Goal: Find contact information: Find contact information

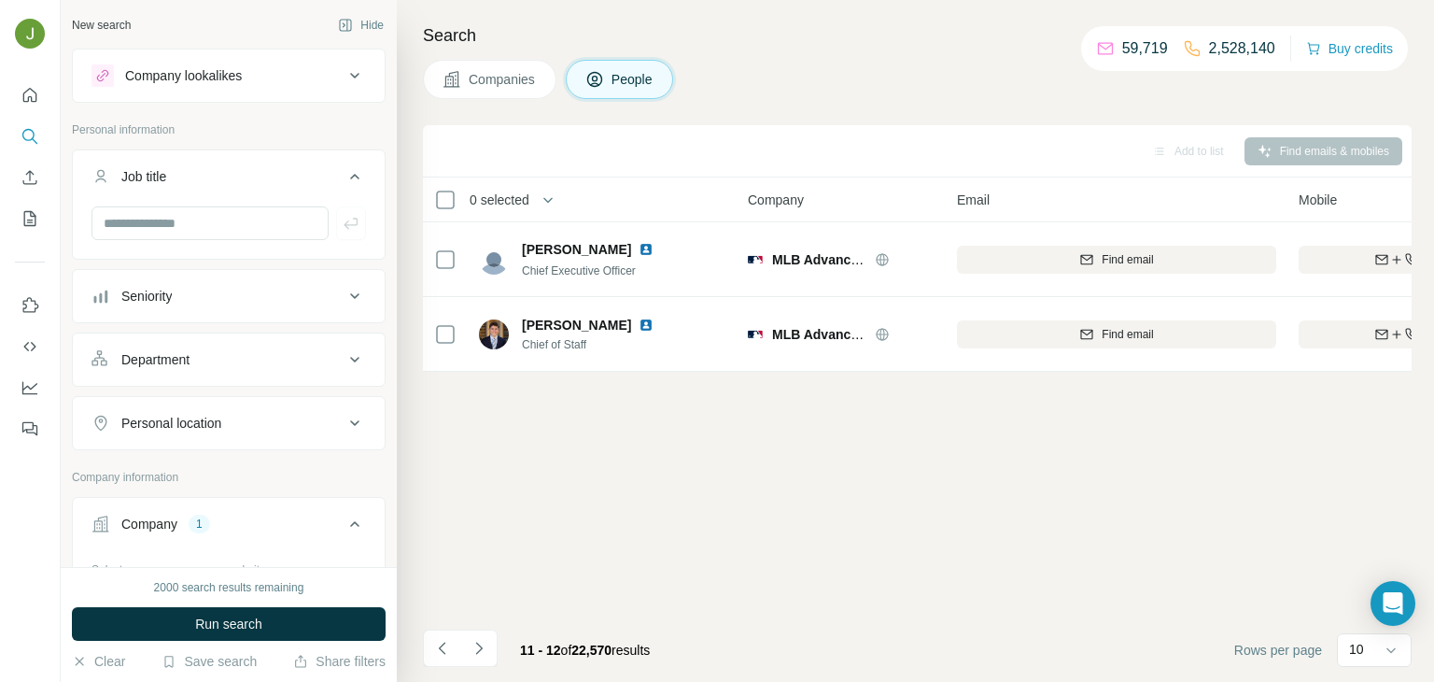
scroll to position [0, 41]
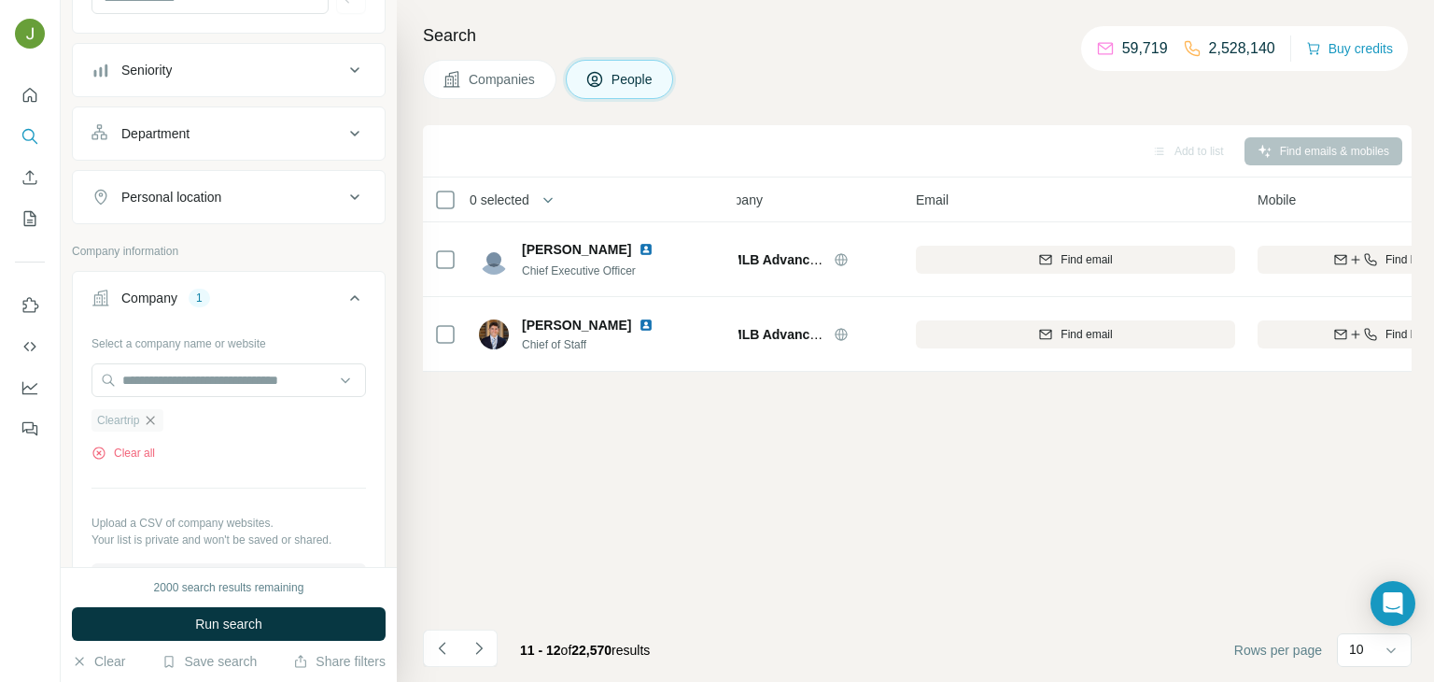
click at [153, 417] on icon "button" at bounding box center [151, 419] width 8 height 8
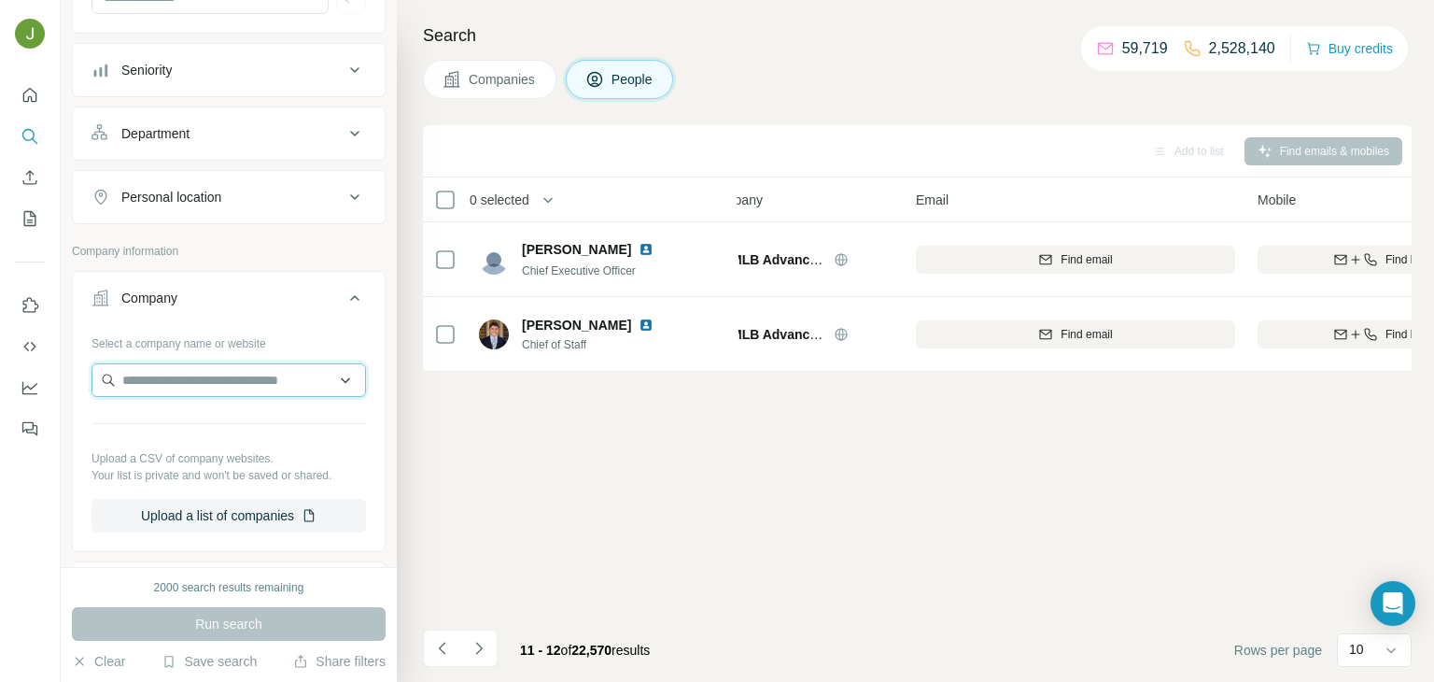
click at [139, 371] on input "text" at bounding box center [229, 380] width 275 height 34
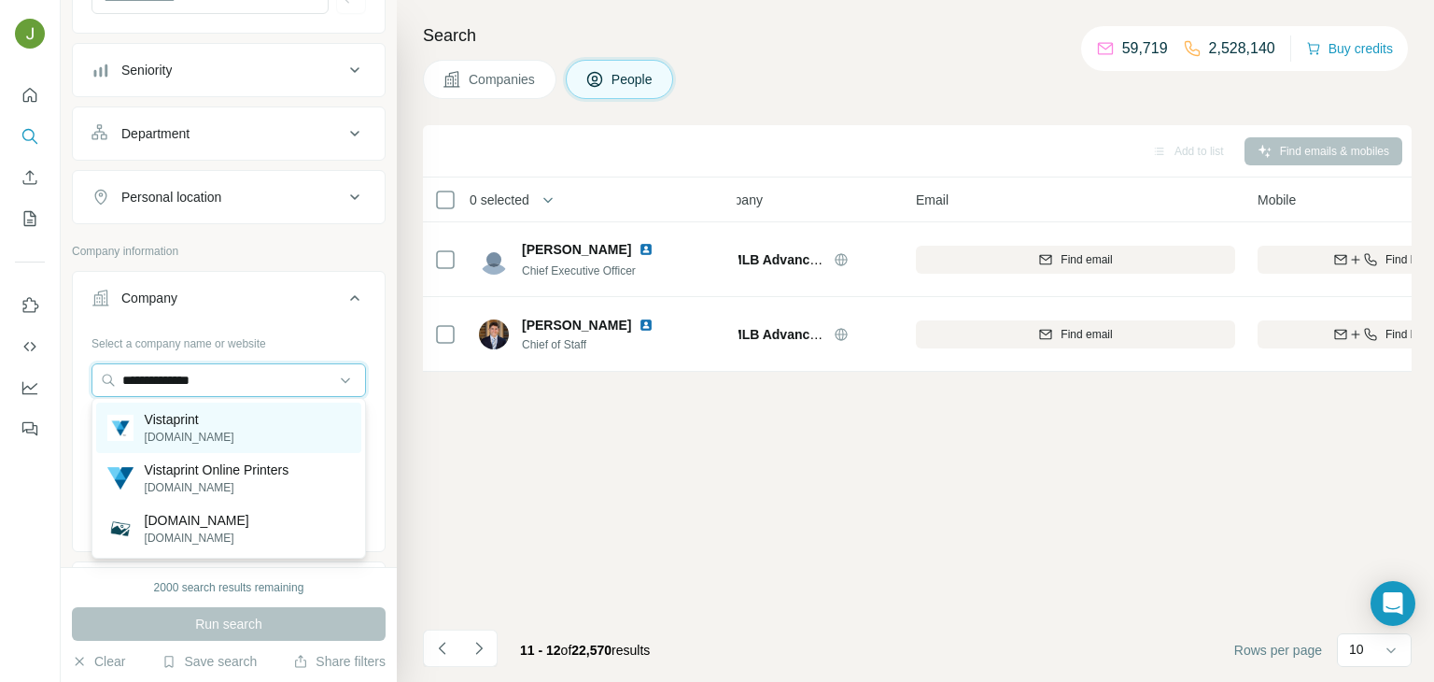
type input "**********"
click at [270, 443] on div "Vistaprint [DOMAIN_NAME]" at bounding box center [228, 427] width 265 height 50
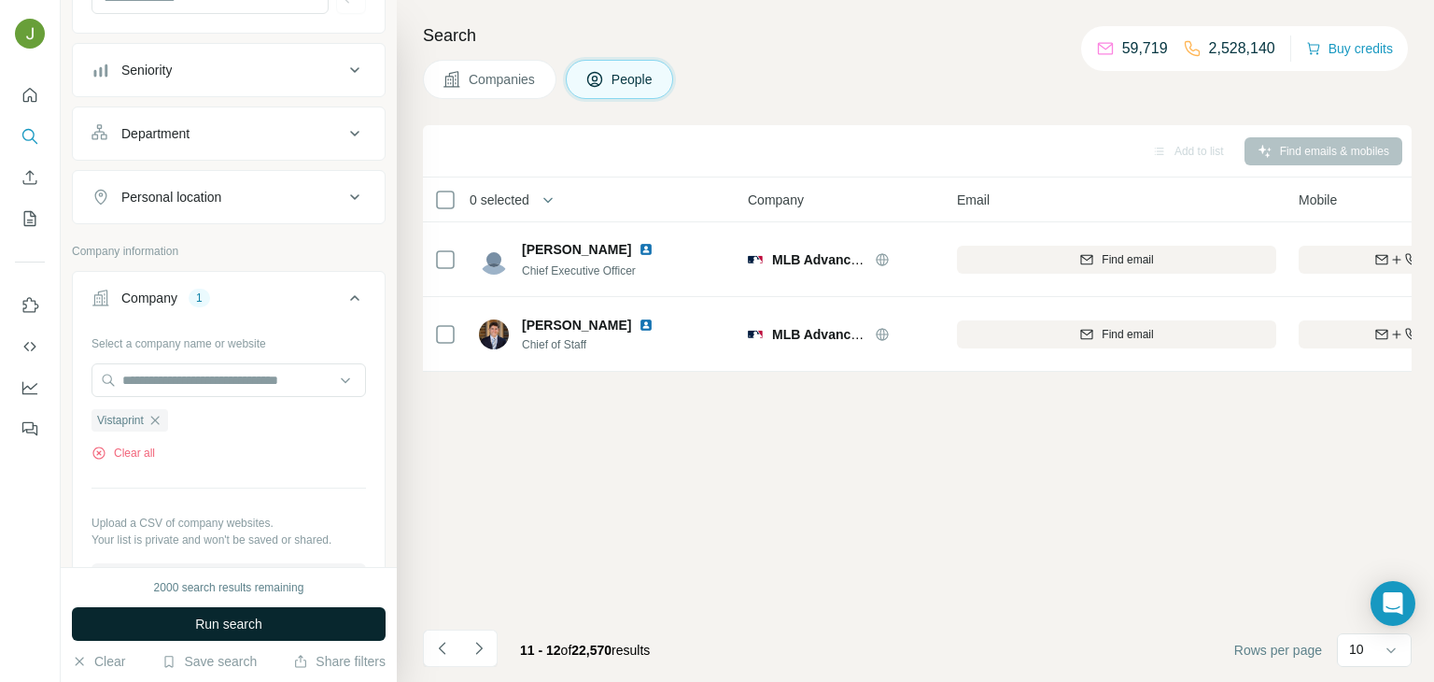
click at [263, 612] on button "Run search" at bounding box center [229, 624] width 314 height 34
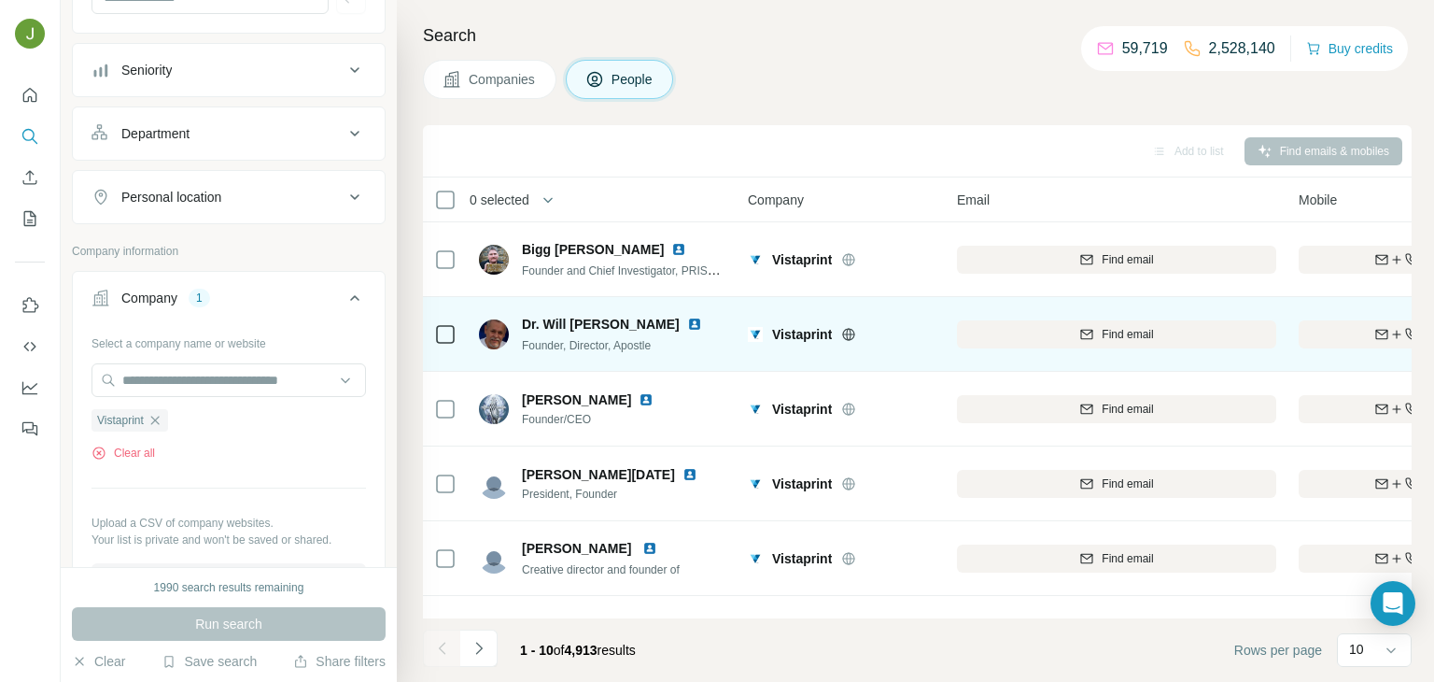
scroll to position [351, 0]
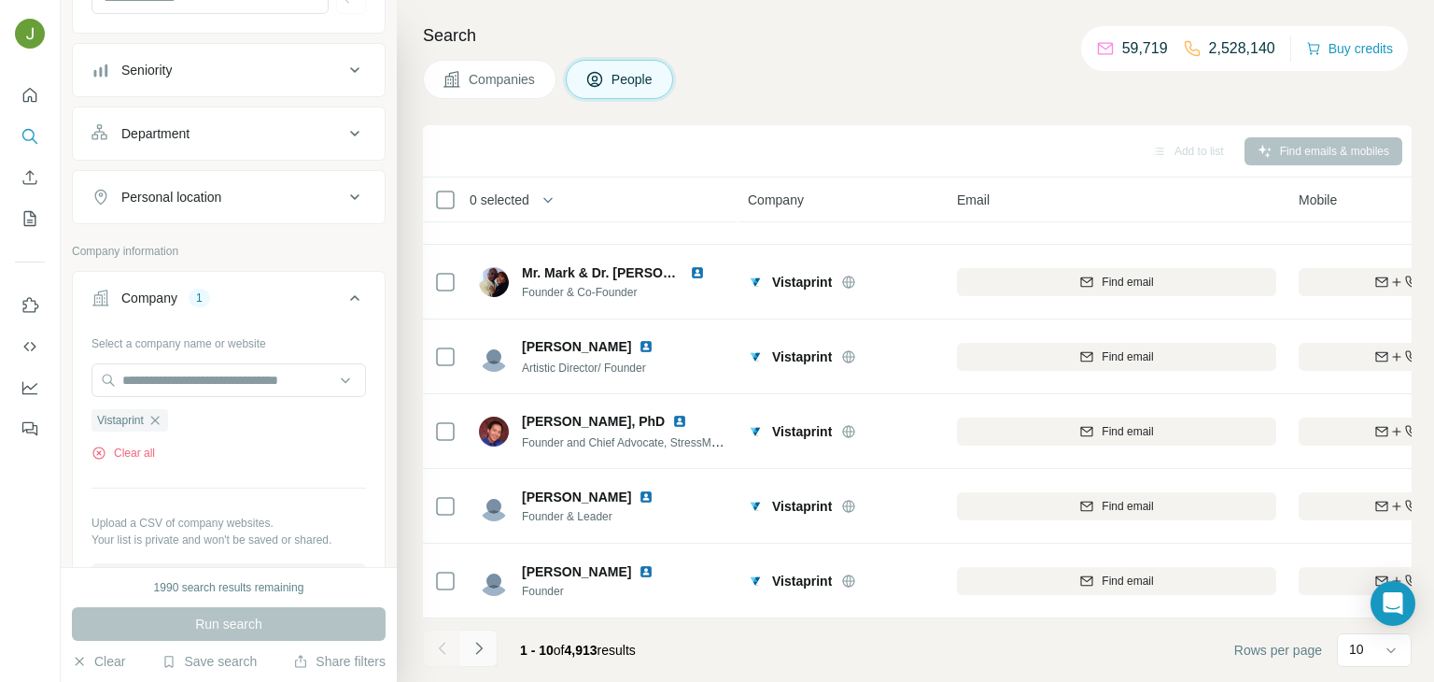
click at [481, 665] on button "Navigate to next page" at bounding box center [478, 647] width 37 height 37
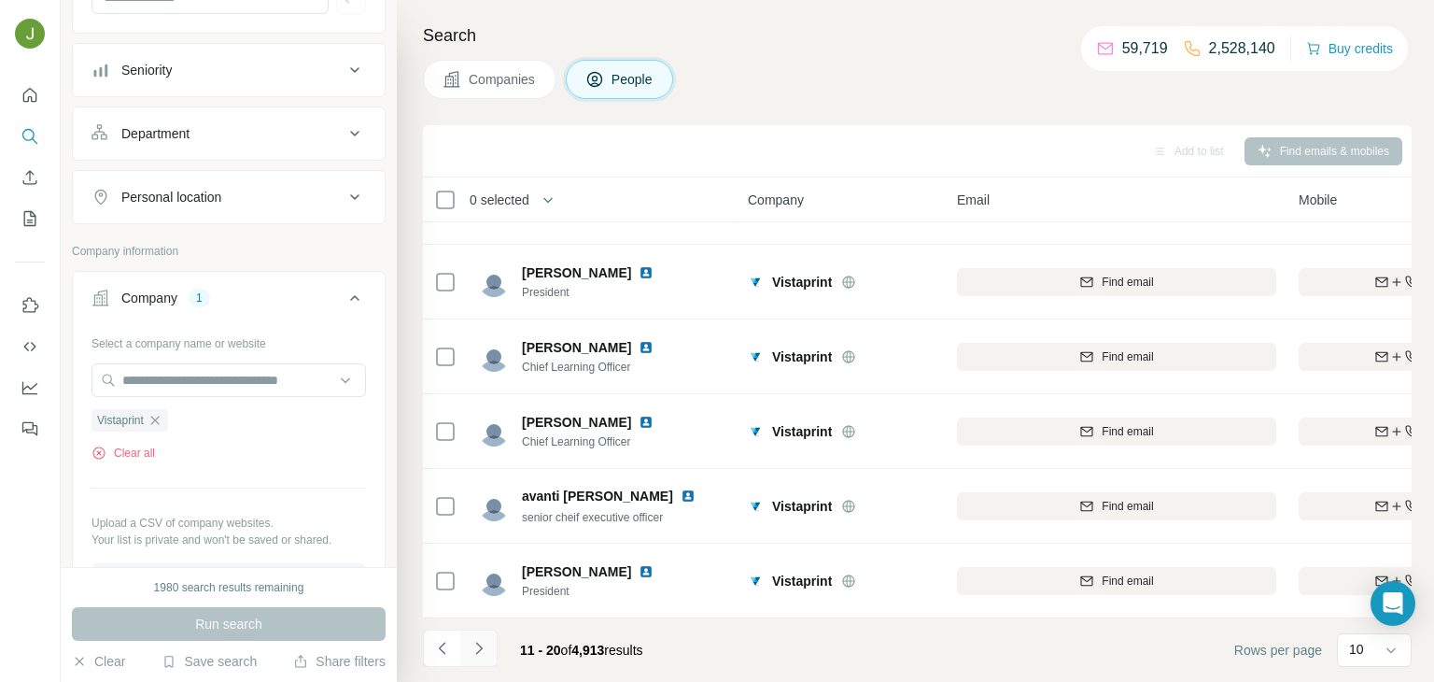
click at [464, 655] on button "Navigate to next page" at bounding box center [478, 647] width 37 height 37
click at [475, 648] on icon "Navigate to next page" at bounding box center [479, 648] width 19 height 19
click at [470, 648] on icon "Navigate to next page" at bounding box center [479, 648] width 19 height 19
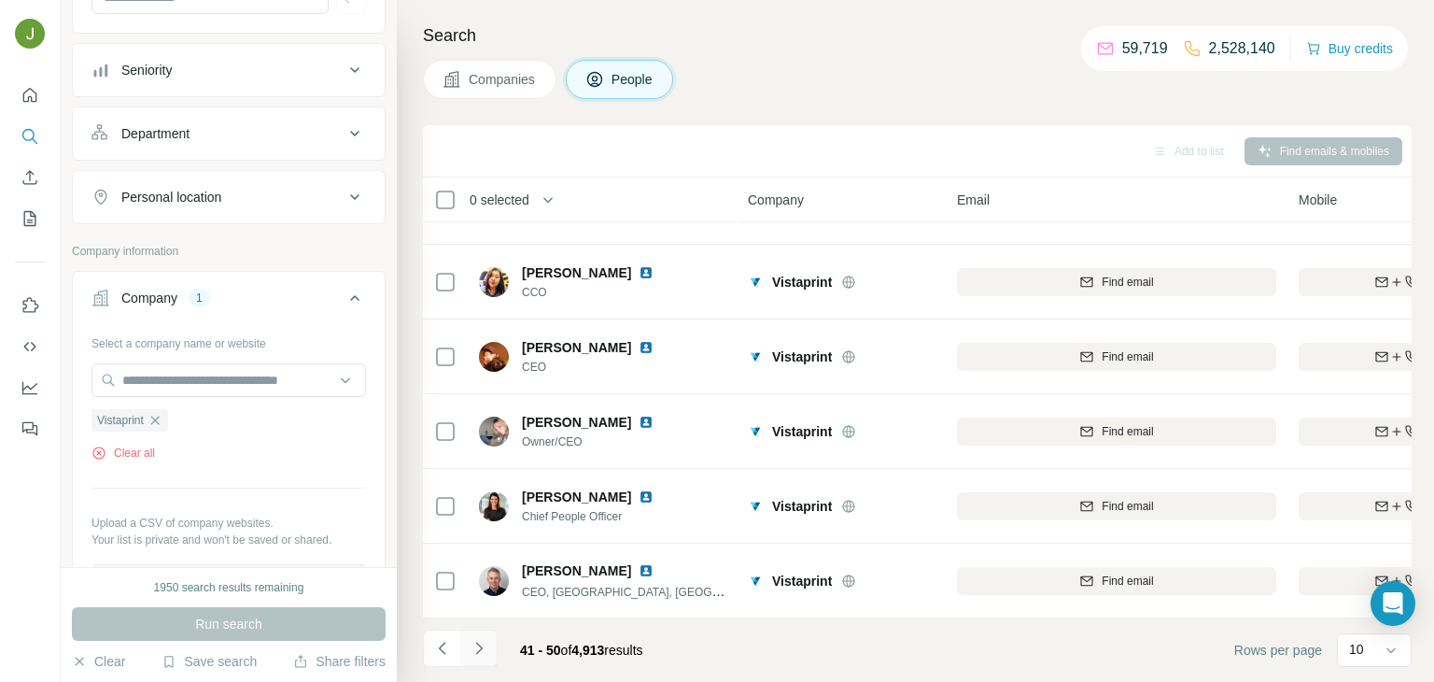
click at [493, 630] on button "Navigate to next page" at bounding box center [478, 647] width 37 height 37
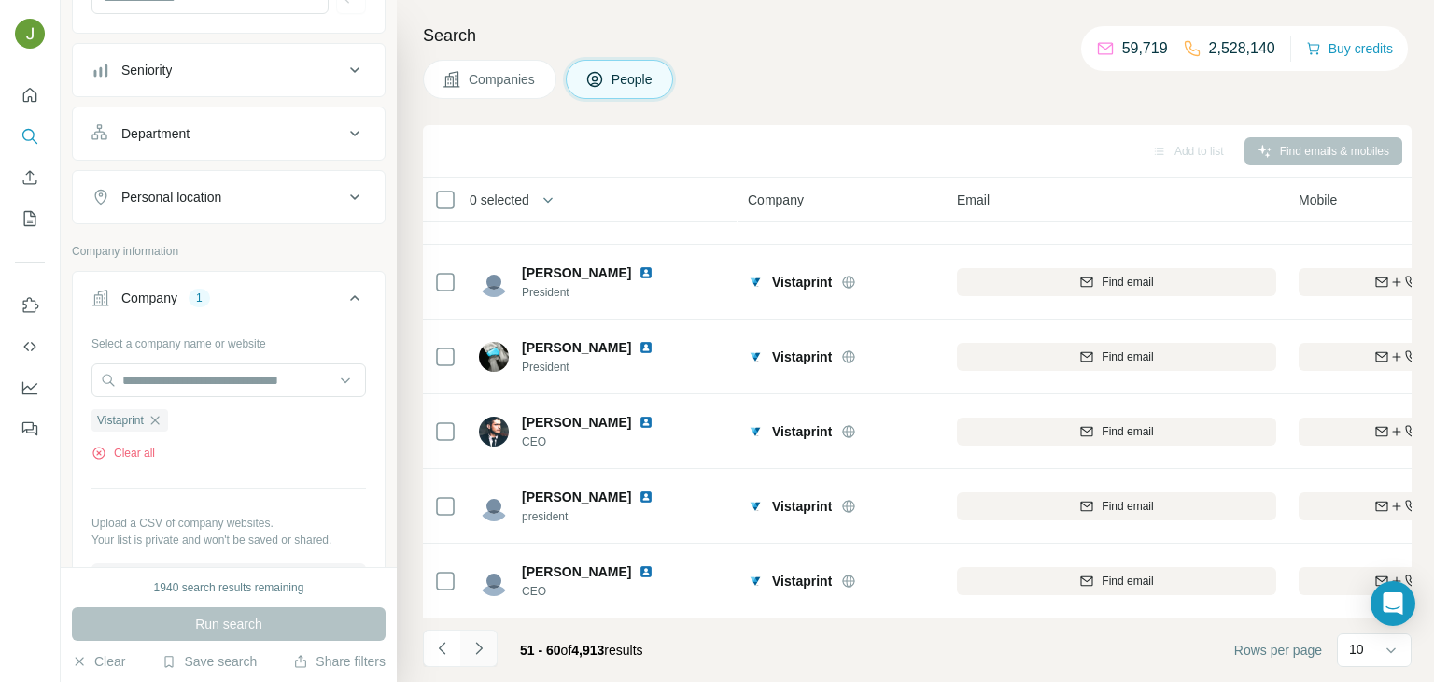
click at [482, 640] on icon "Navigate to next page" at bounding box center [479, 648] width 19 height 19
click at [489, 639] on button "Navigate to next page" at bounding box center [478, 647] width 37 height 37
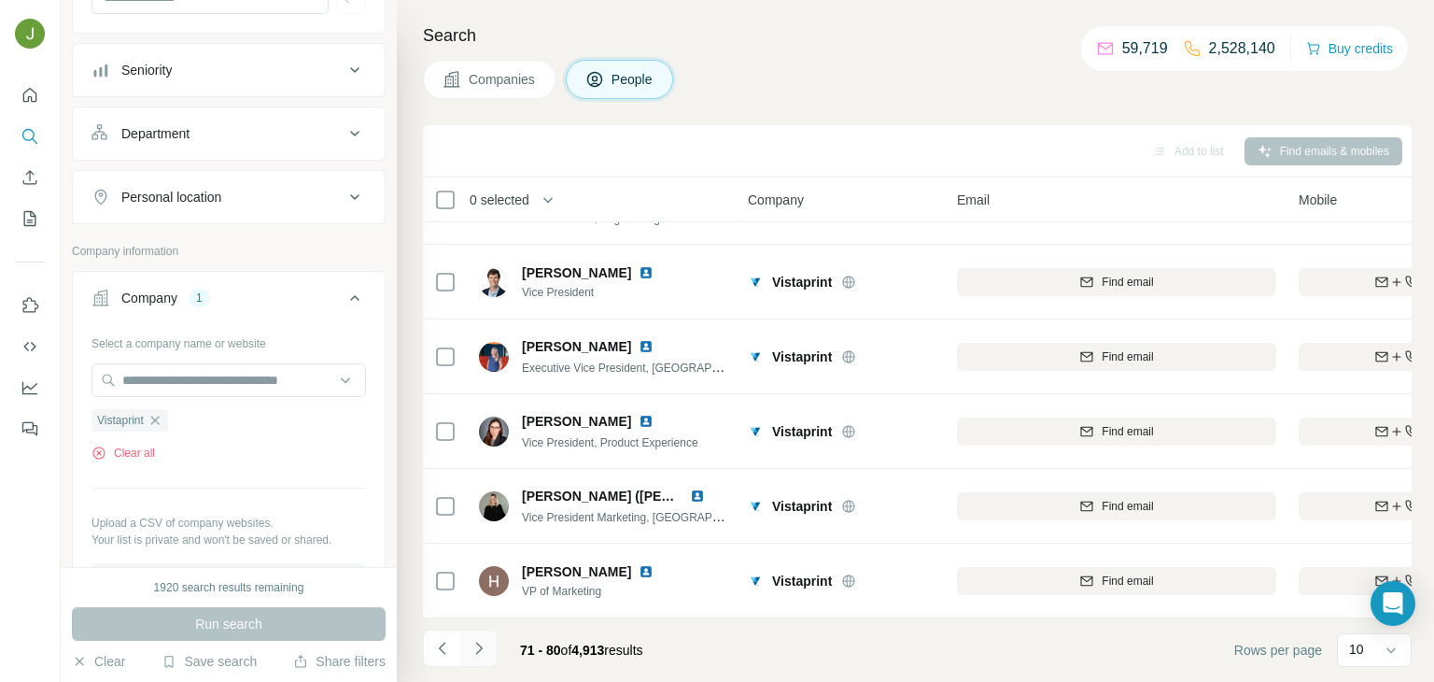
click at [479, 641] on icon "Navigate to next page" at bounding box center [479, 648] width 19 height 19
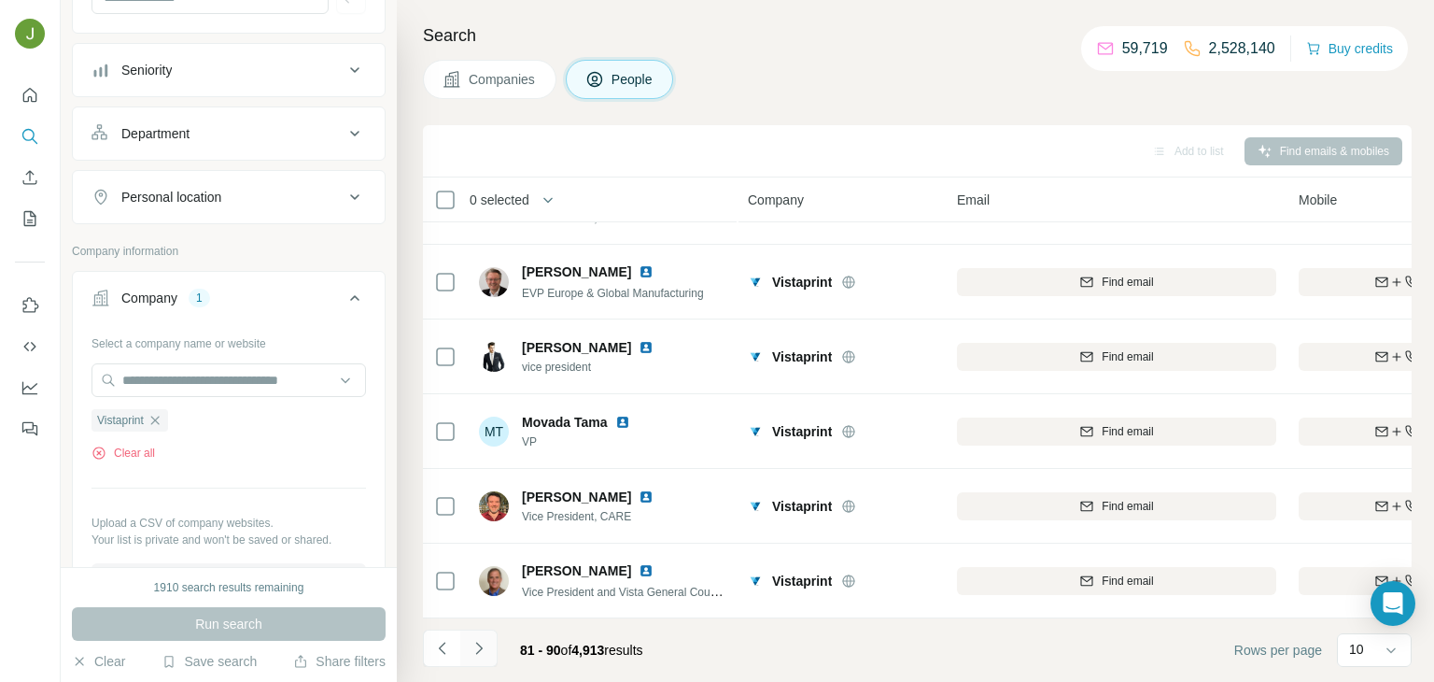
click at [476, 642] on icon "Navigate to next page" at bounding box center [478, 647] width 7 height 12
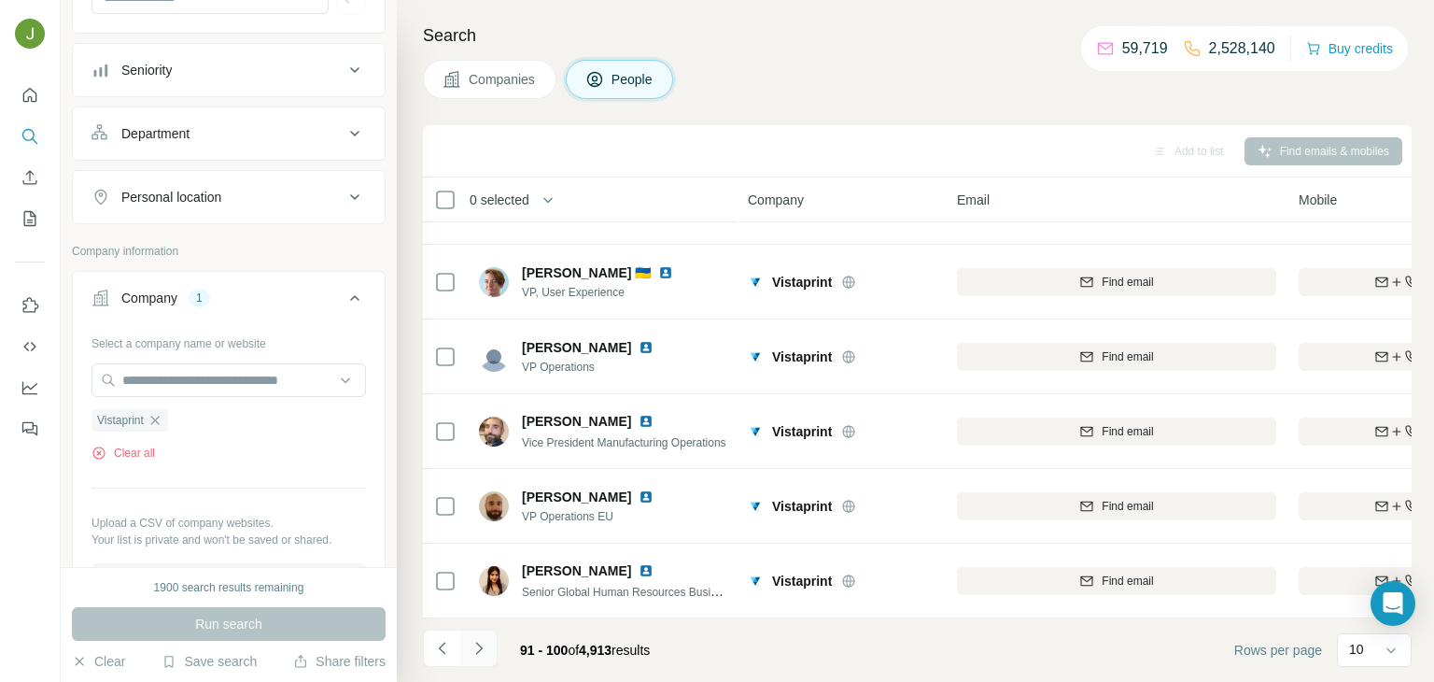
click at [467, 658] on button "Navigate to next page" at bounding box center [478, 647] width 37 height 37
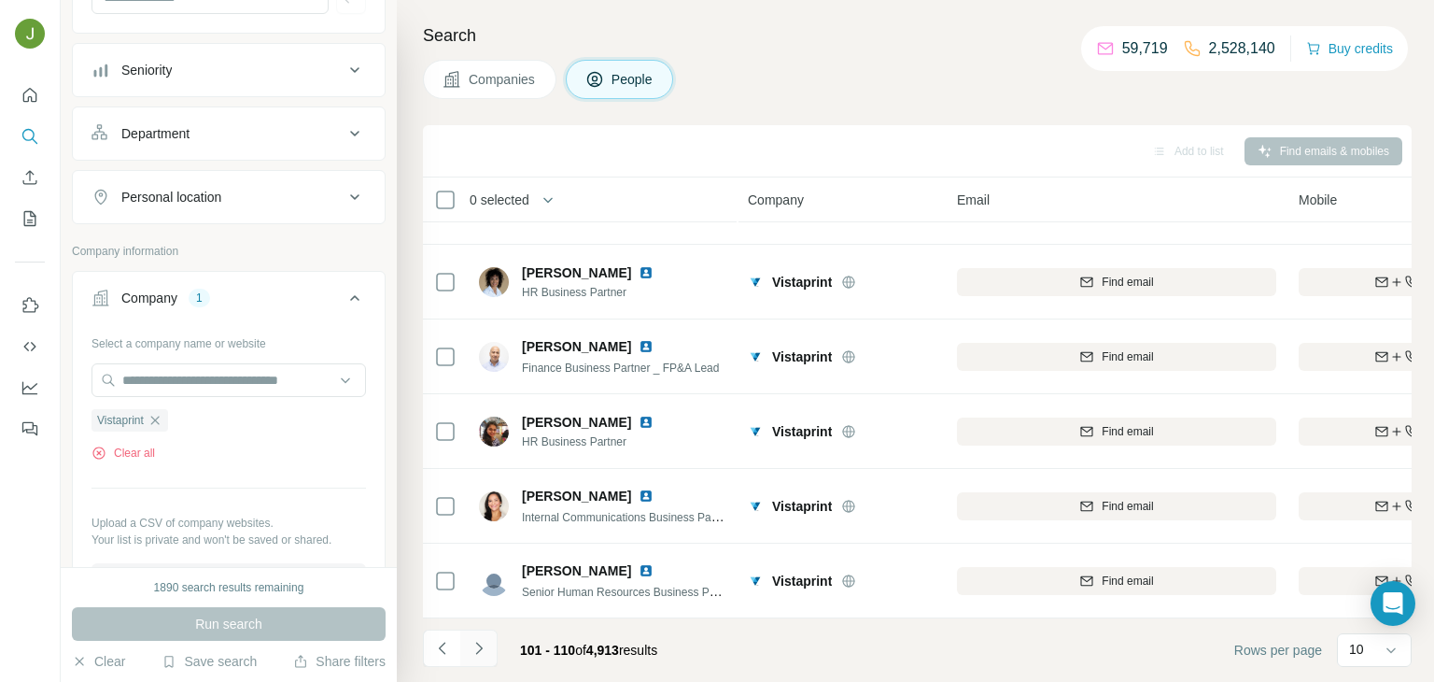
click at [486, 639] on icon "Navigate to next page" at bounding box center [479, 648] width 19 height 19
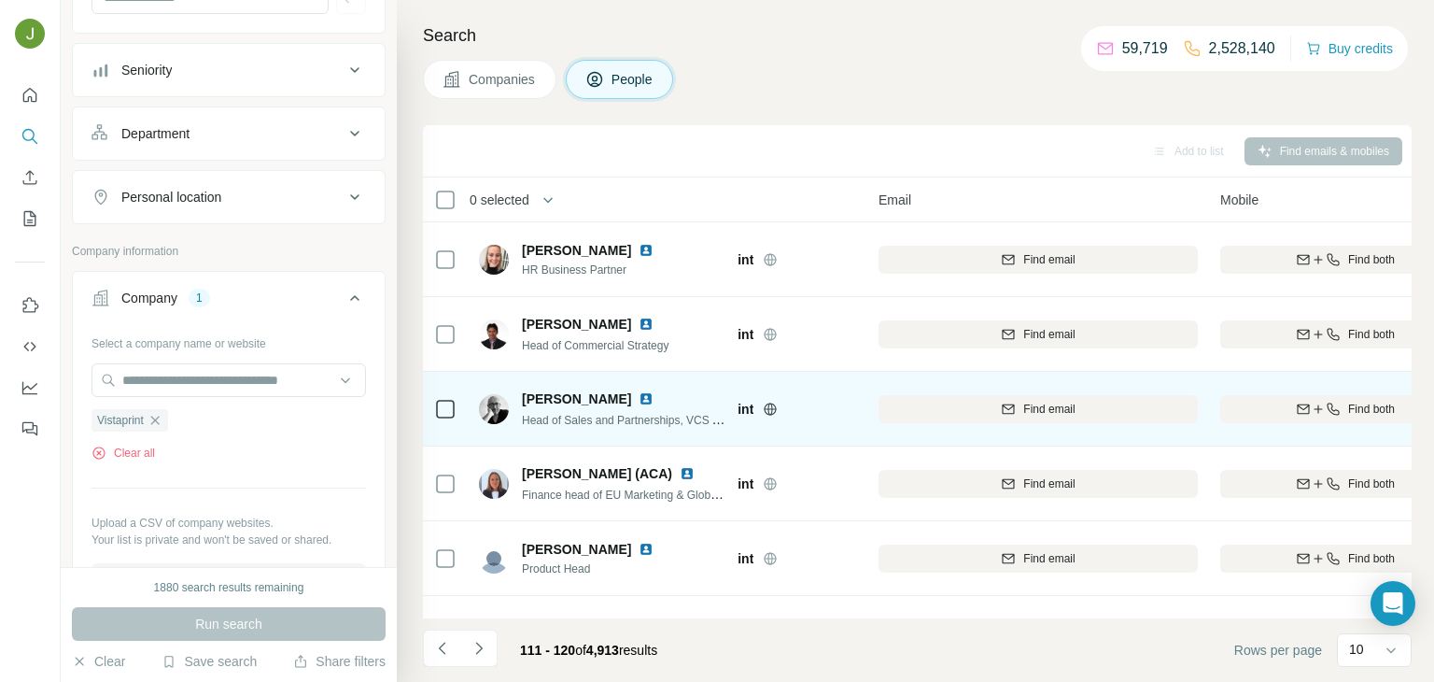
scroll to position [0, 83]
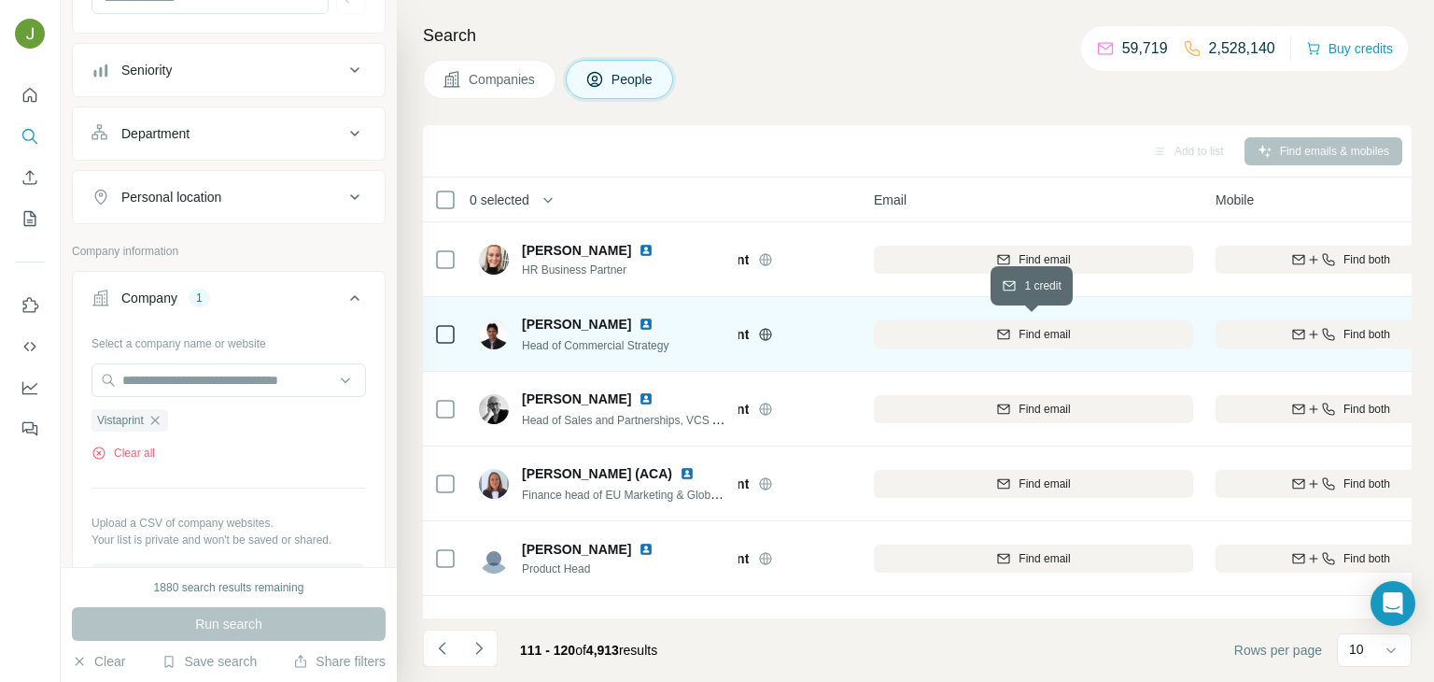
click at [1053, 328] on span "Find email" at bounding box center [1044, 334] width 51 height 17
click at [643, 321] on img at bounding box center [646, 324] width 15 height 15
click at [654, 345] on span "Head of Commercial Strategy" at bounding box center [595, 345] width 147 height 13
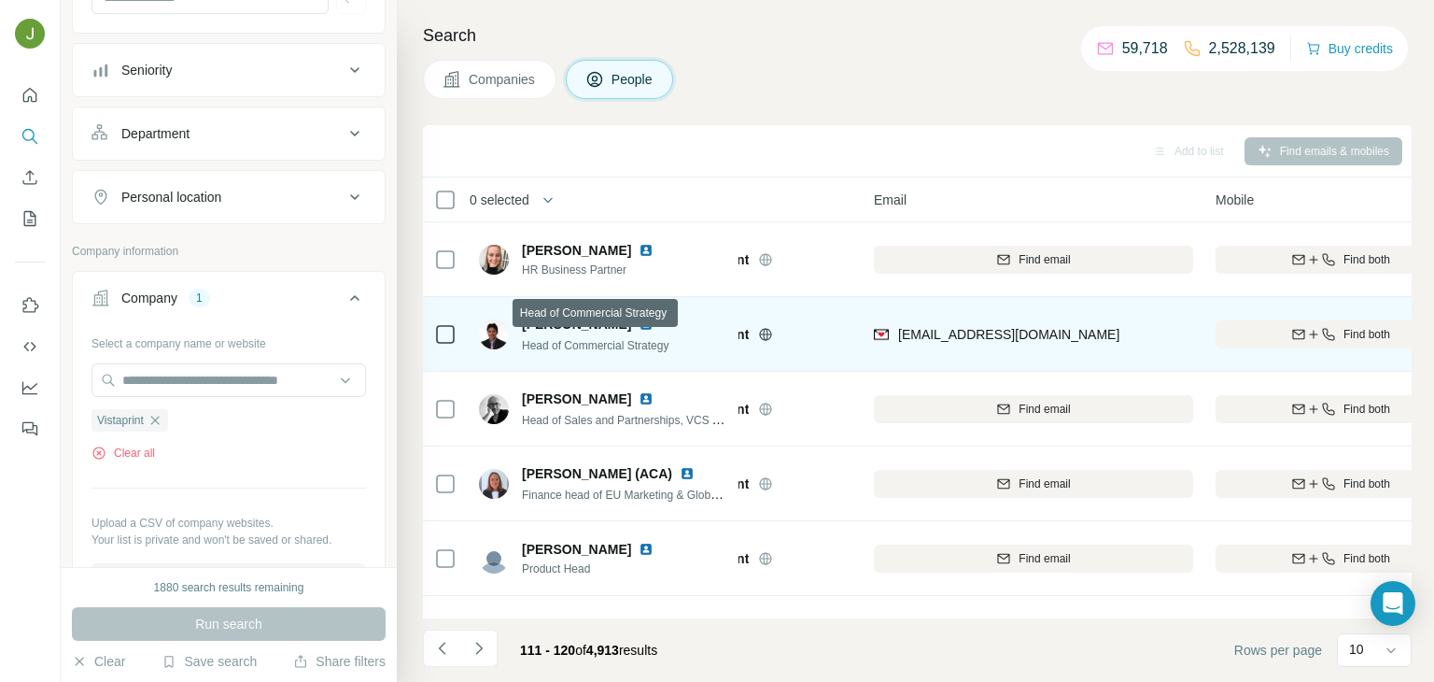
click at [654, 345] on span "Head of Commercial Strategy" at bounding box center [595, 345] width 147 height 13
copy span "Strategy"
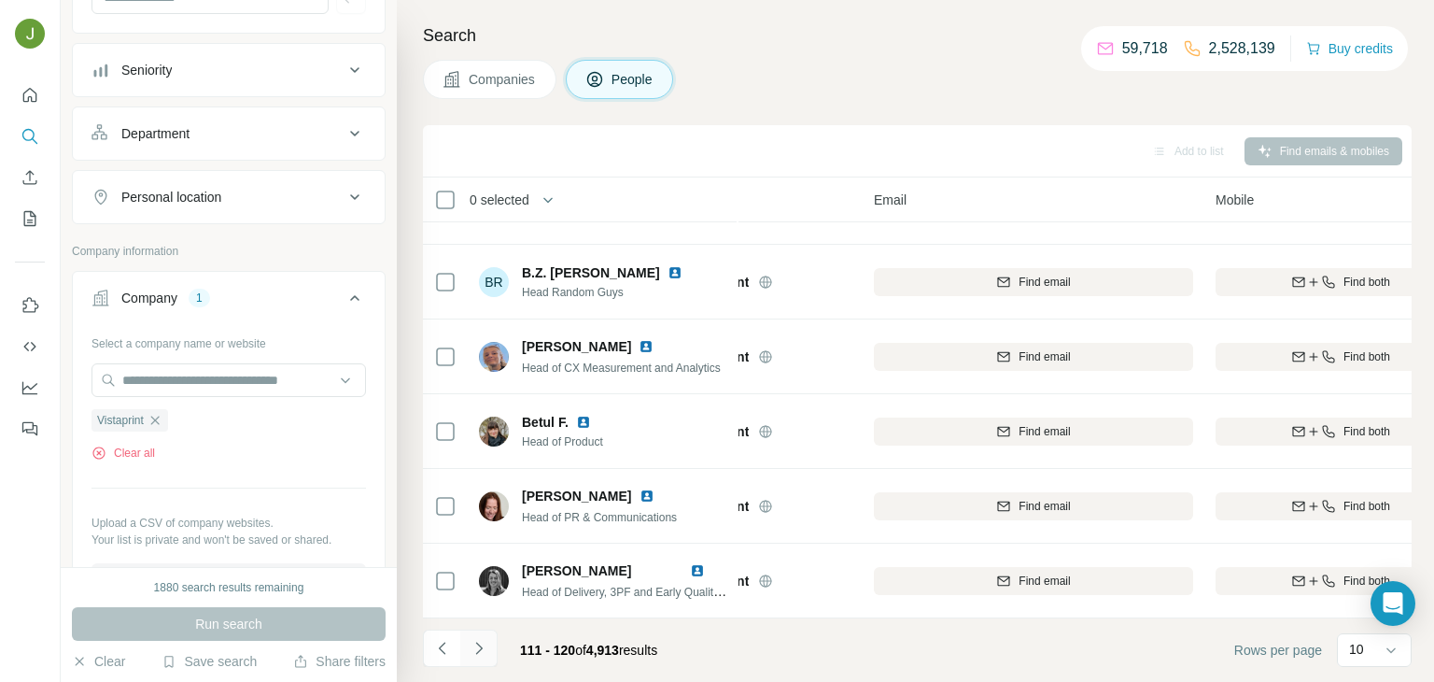
click at [479, 636] on button "Navigate to next page" at bounding box center [478, 647] width 37 height 37
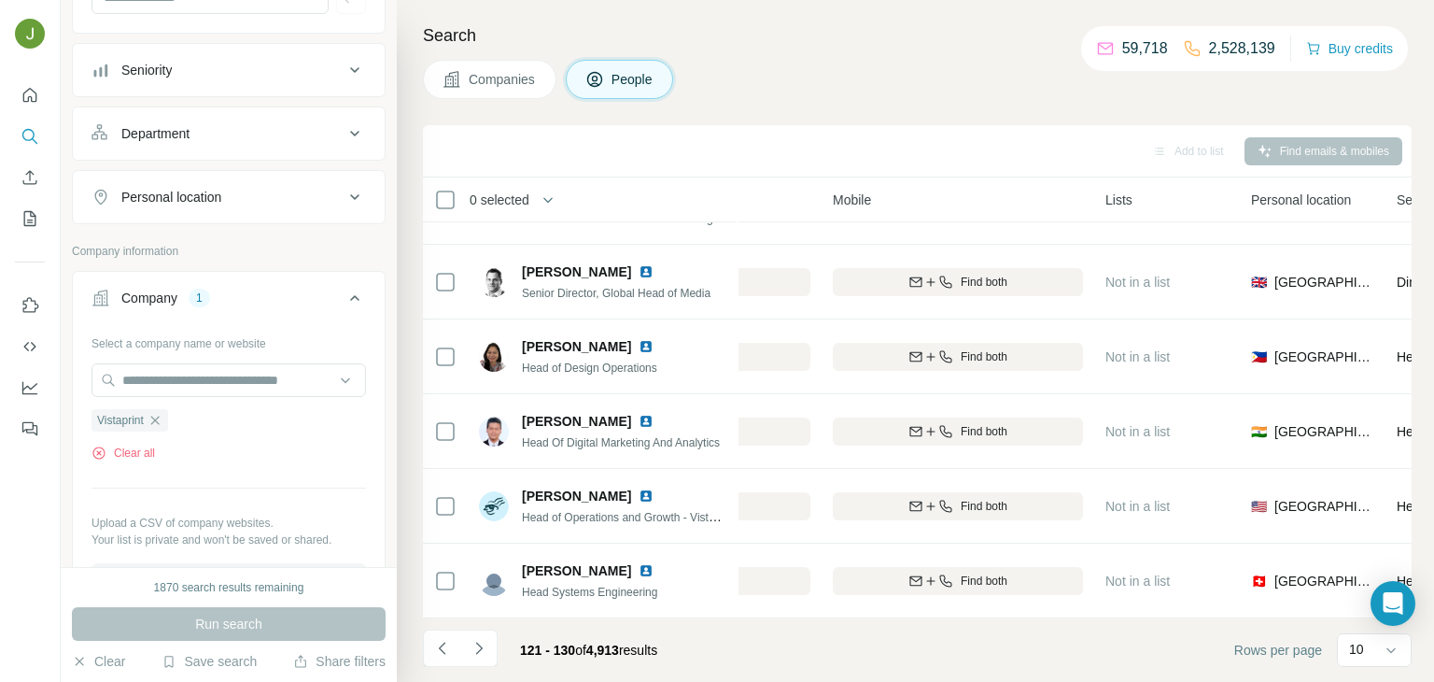
scroll to position [351, 463]
click at [482, 636] on button "Navigate to next page" at bounding box center [478, 647] width 37 height 37
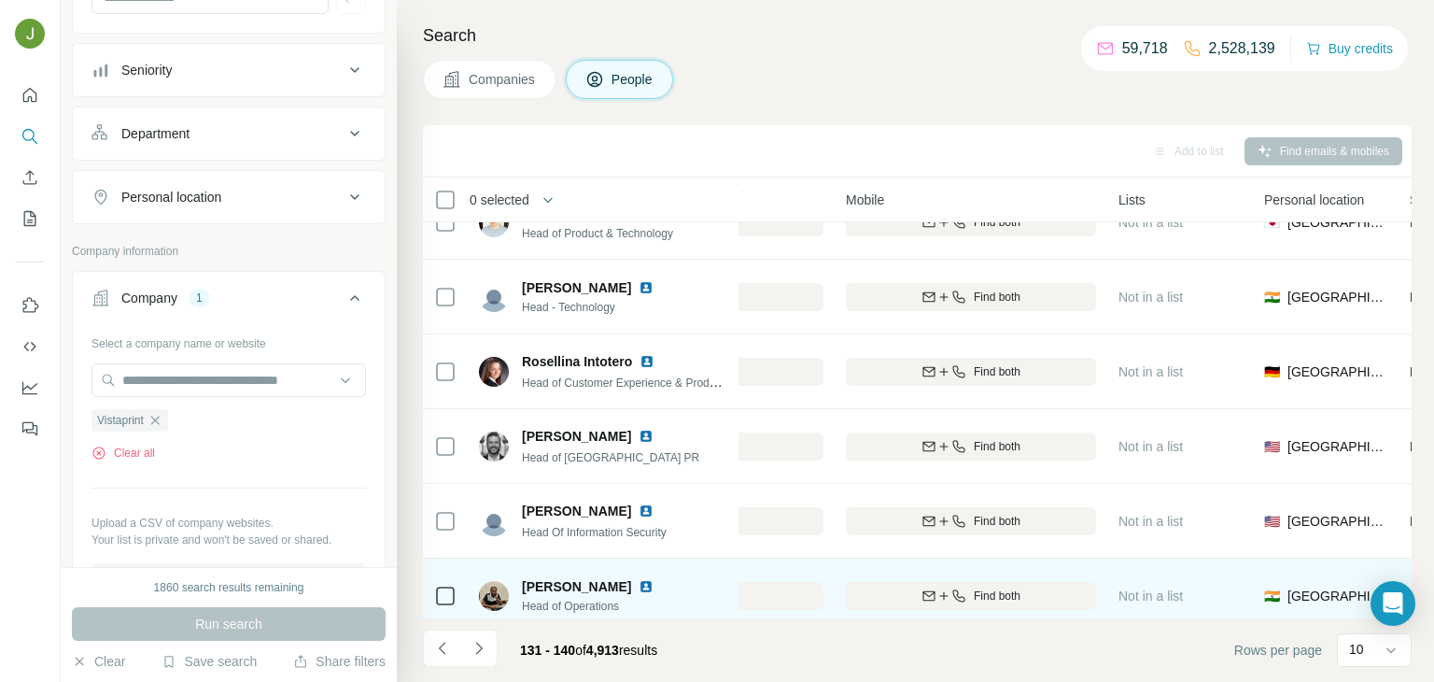
scroll to position [351, 453]
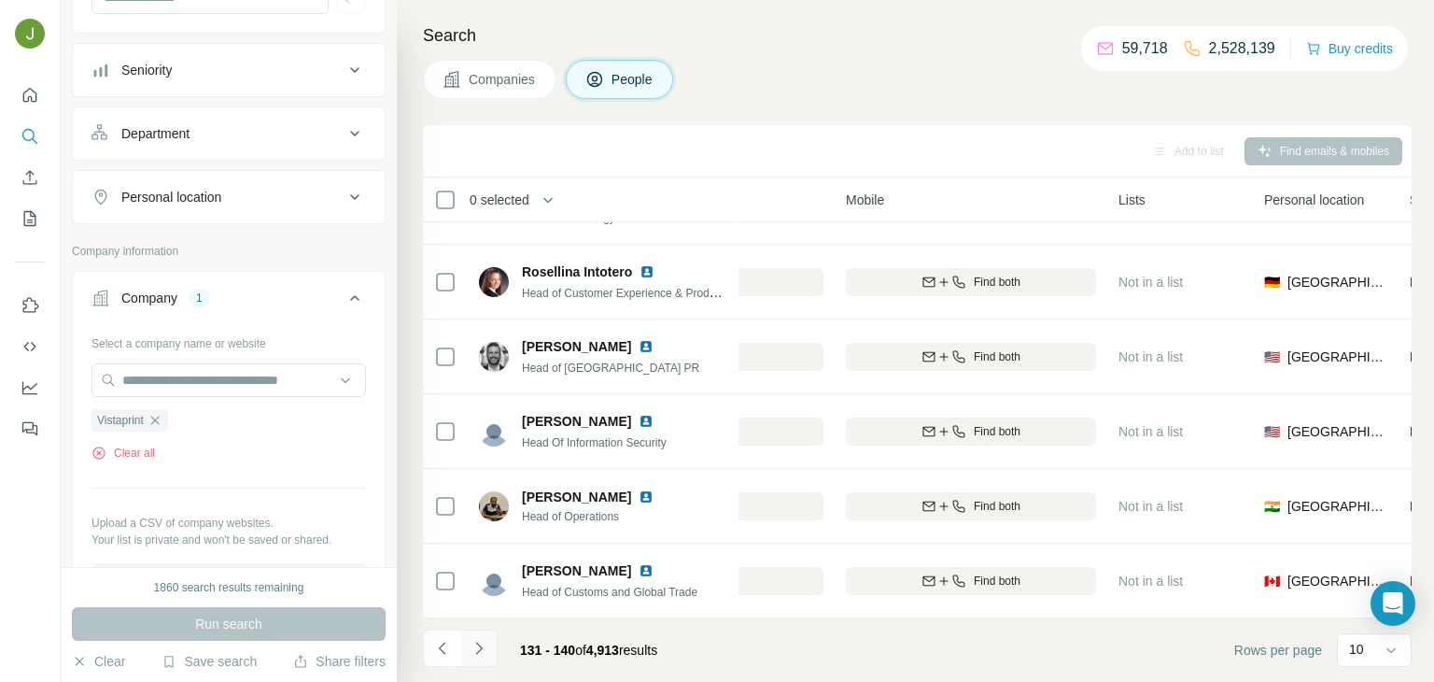
click at [474, 648] on icon "Navigate to next page" at bounding box center [479, 648] width 19 height 19
click at [467, 660] on button "Navigate to next page" at bounding box center [478, 647] width 37 height 37
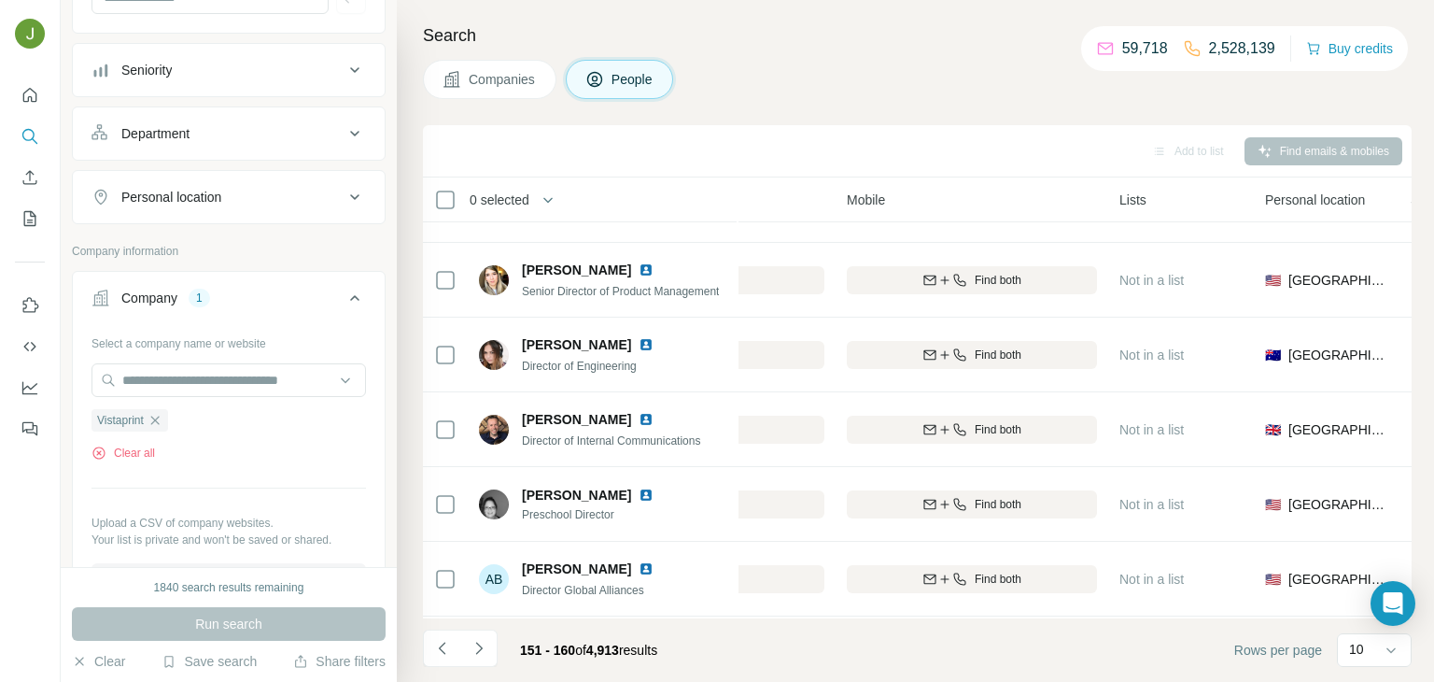
scroll to position [351, 452]
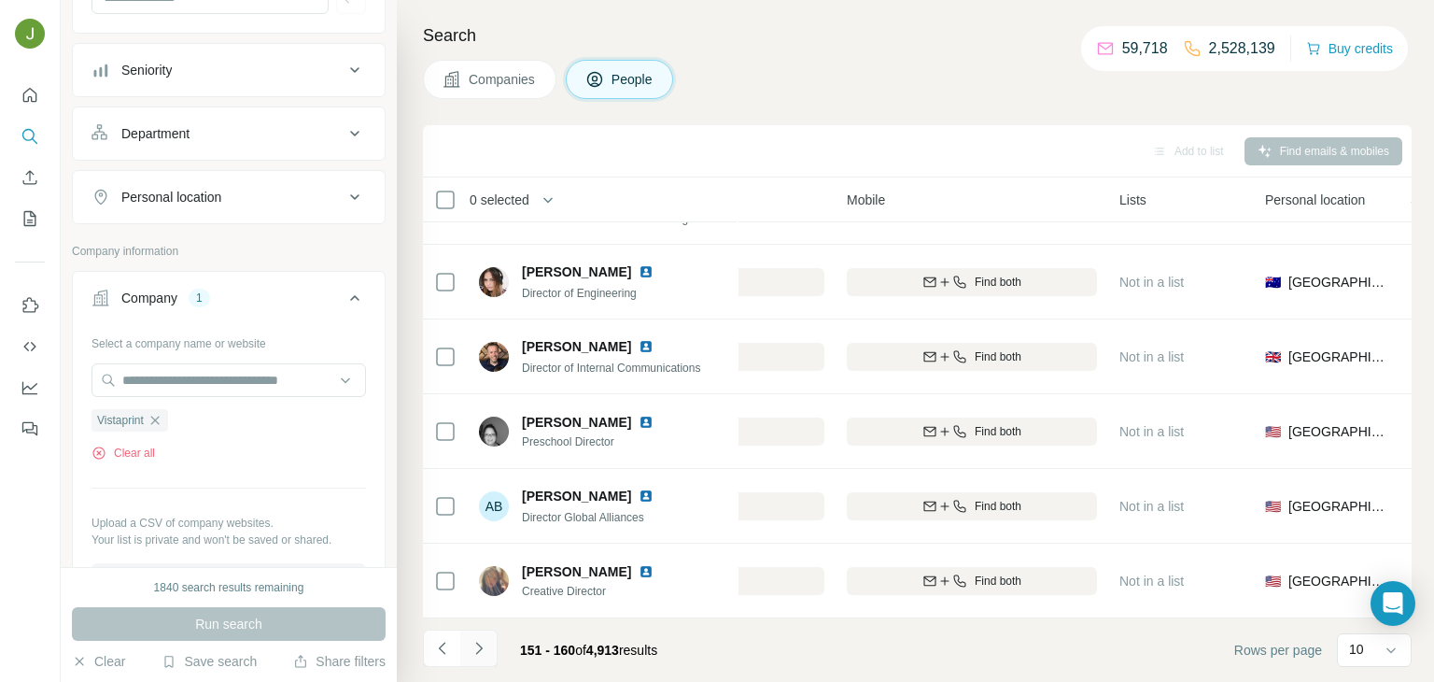
click at [472, 658] on button "Navigate to next page" at bounding box center [478, 647] width 37 height 37
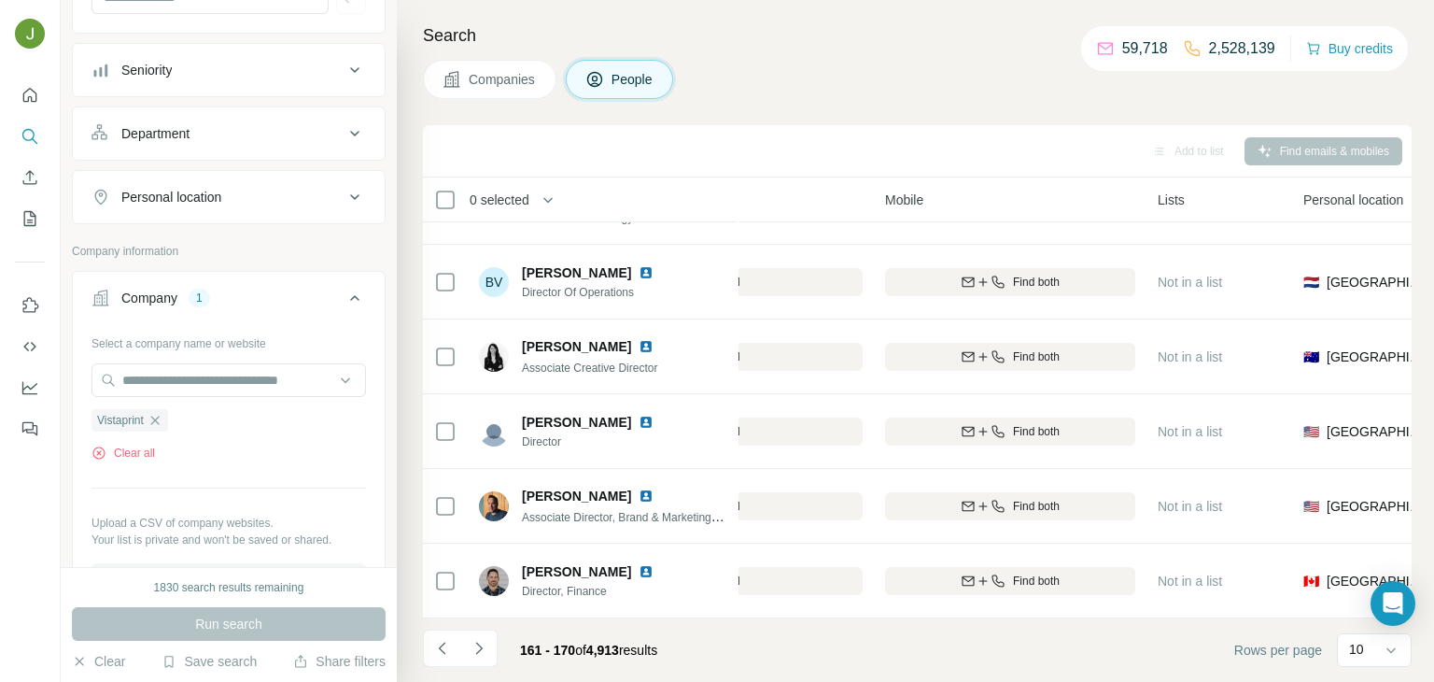
scroll to position [351, 393]
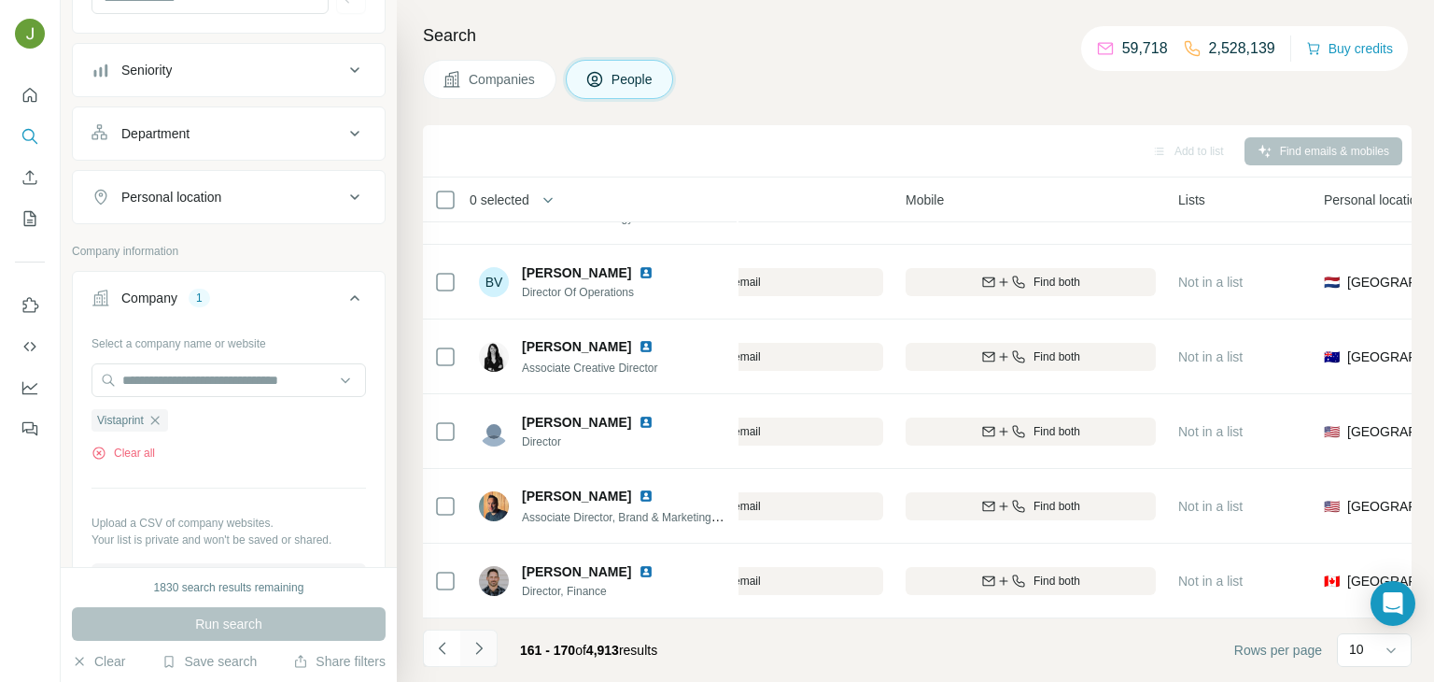
click at [474, 646] on icon "Navigate to next page" at bounding box center [479, 648] width 19 height 19
click at [475, 647] on icon "Navigate to next page" at bounding box center [479, 648] width 19 height 19
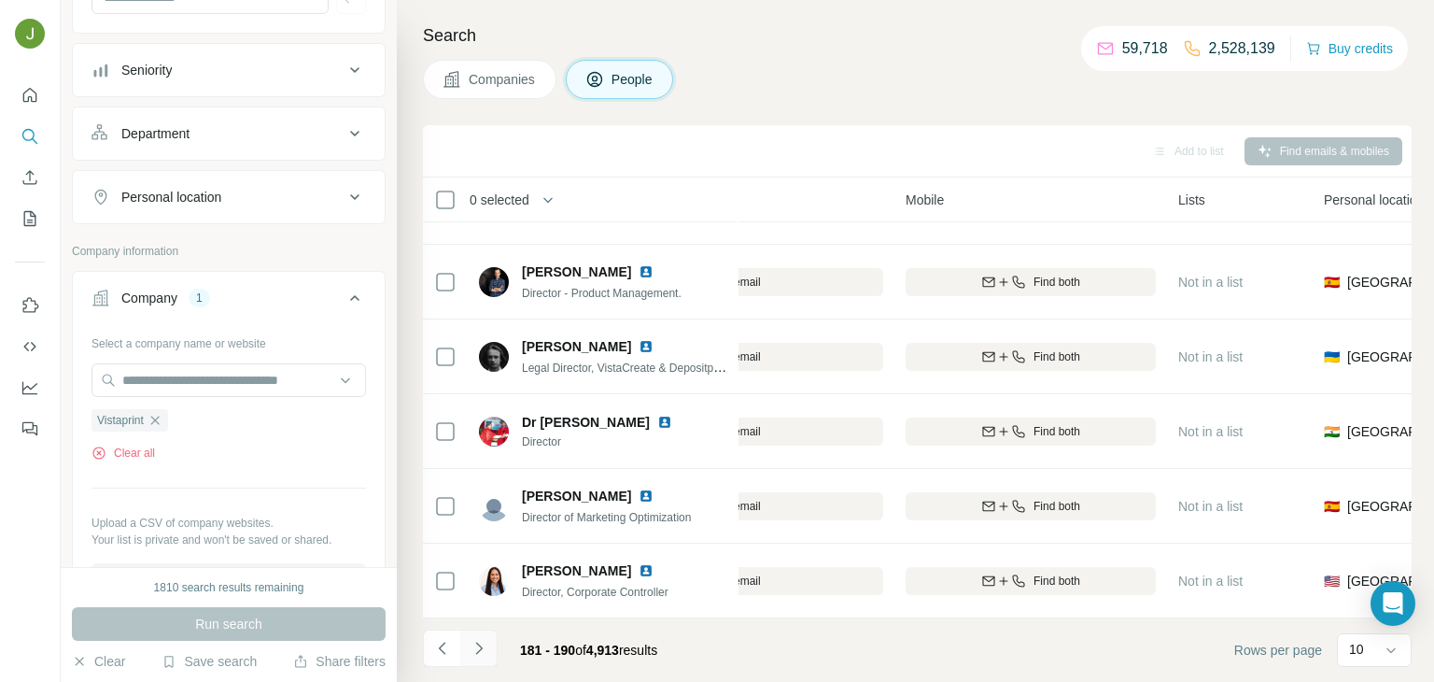
click at [477, 643] on icon "Navigate to next page" at bounding box center [478, 647] width 7 height 12
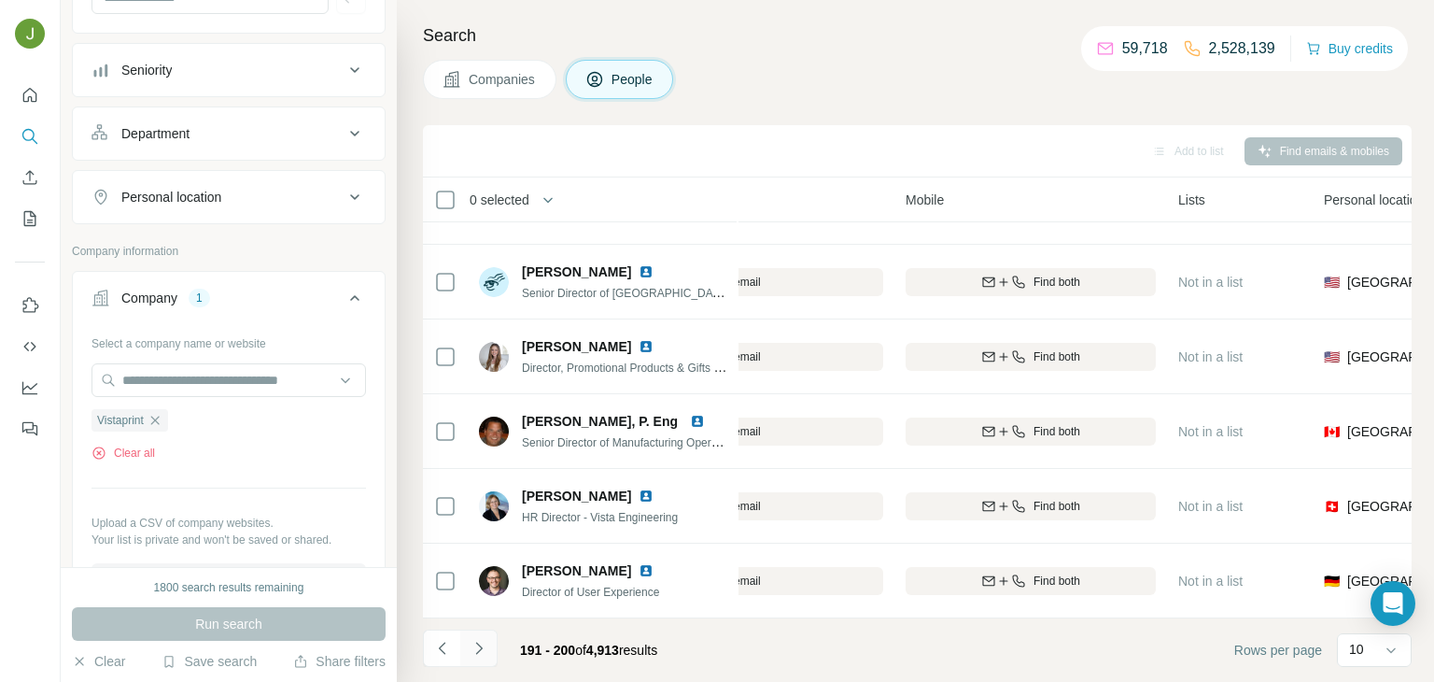
click at [472, 648] on icon "Navigate to next page" at bounding box center [479, 648] width 19 height 19
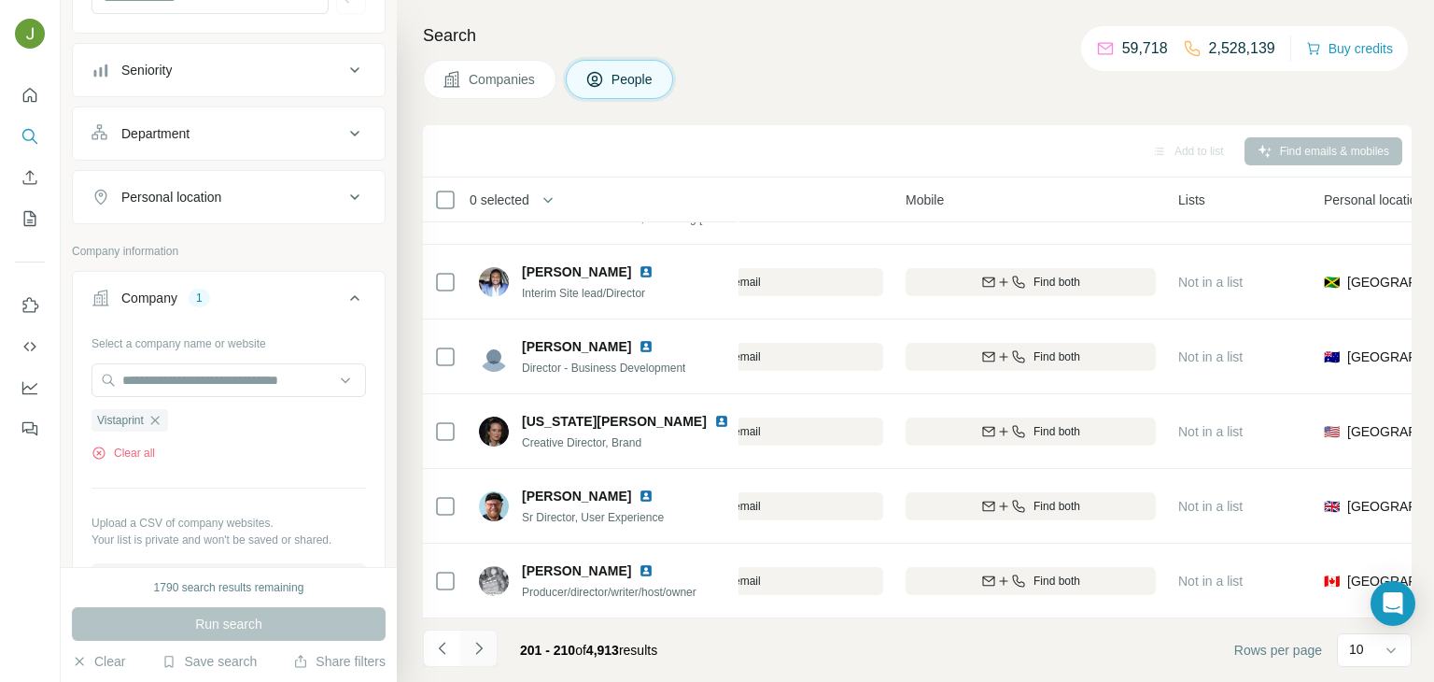
click at [473, 648] on icon "Navigate to next page" at bounding box center [479, 648] width 19 height 19
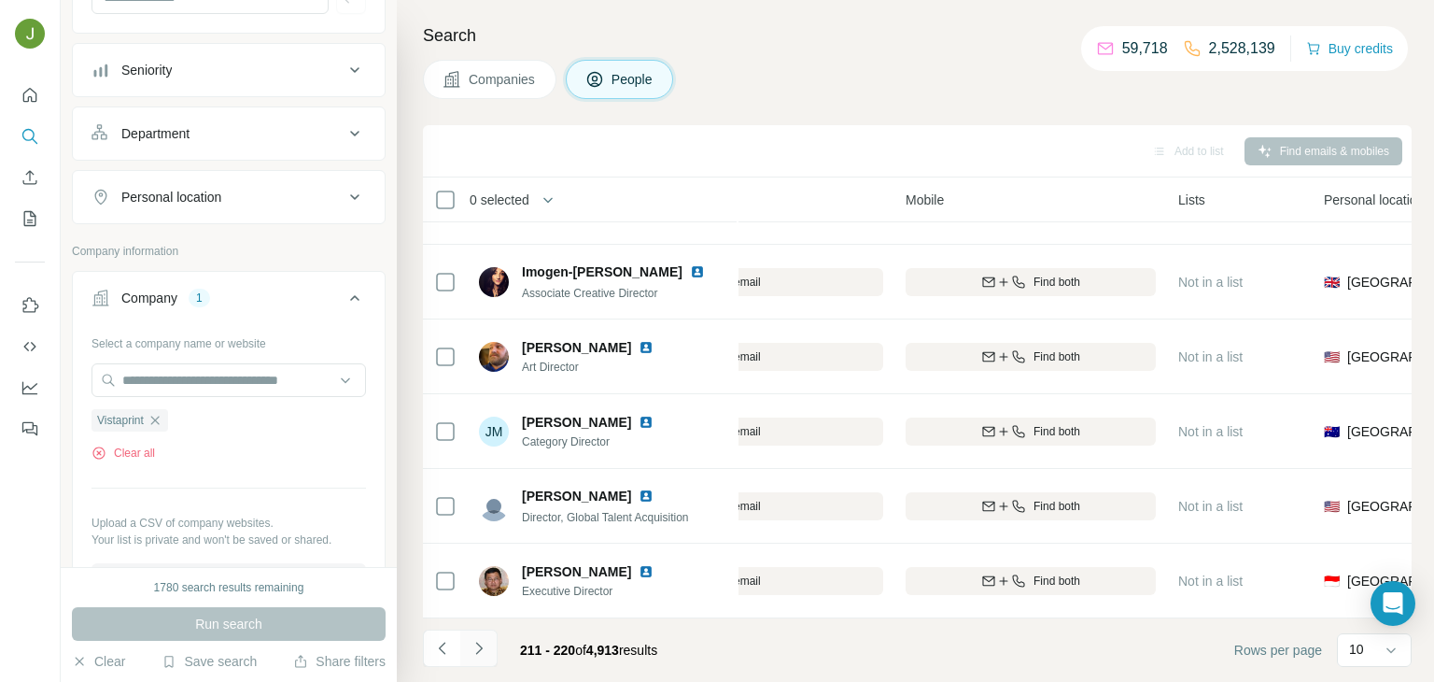
click at [487, 649] on button "Navigate to next page" at bounding box center [478, 647] width 37 height 37
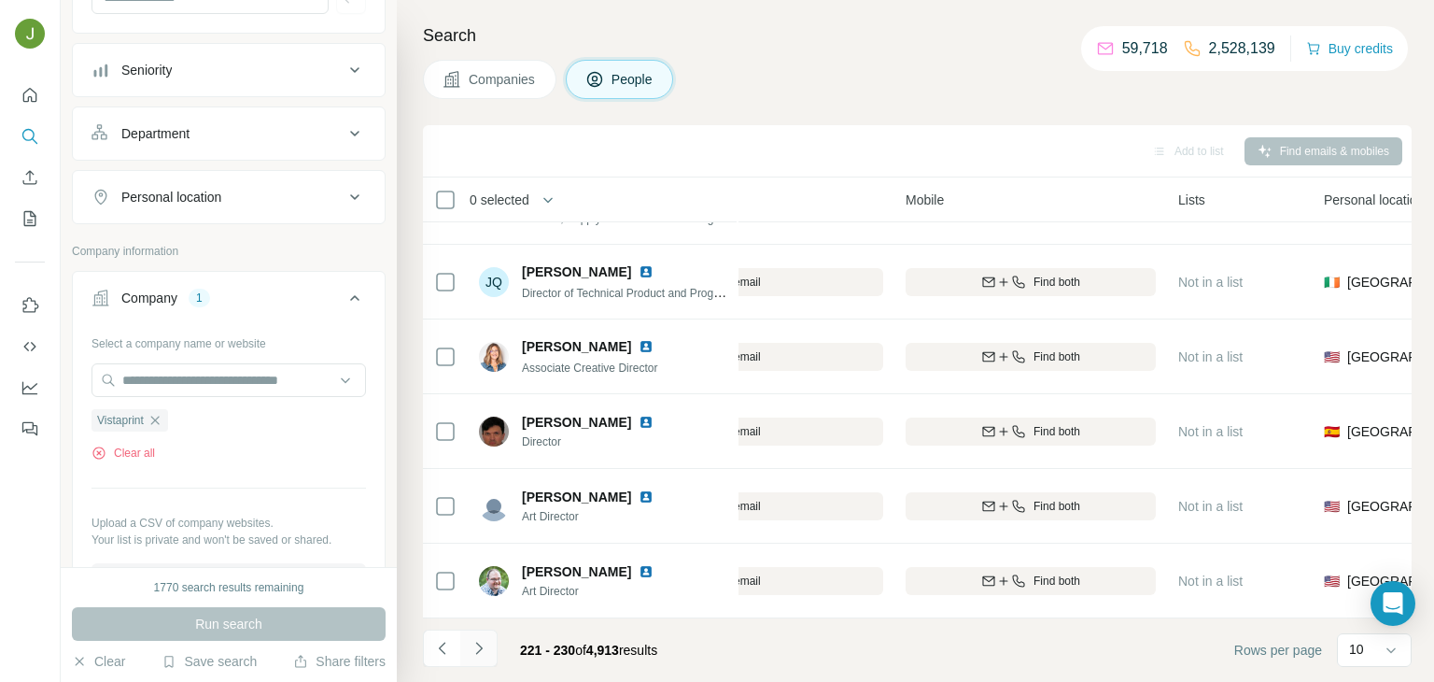
click at [479, 647] on icon "Navigate to next page" at bounding box center [479, 648] width 19 height 19
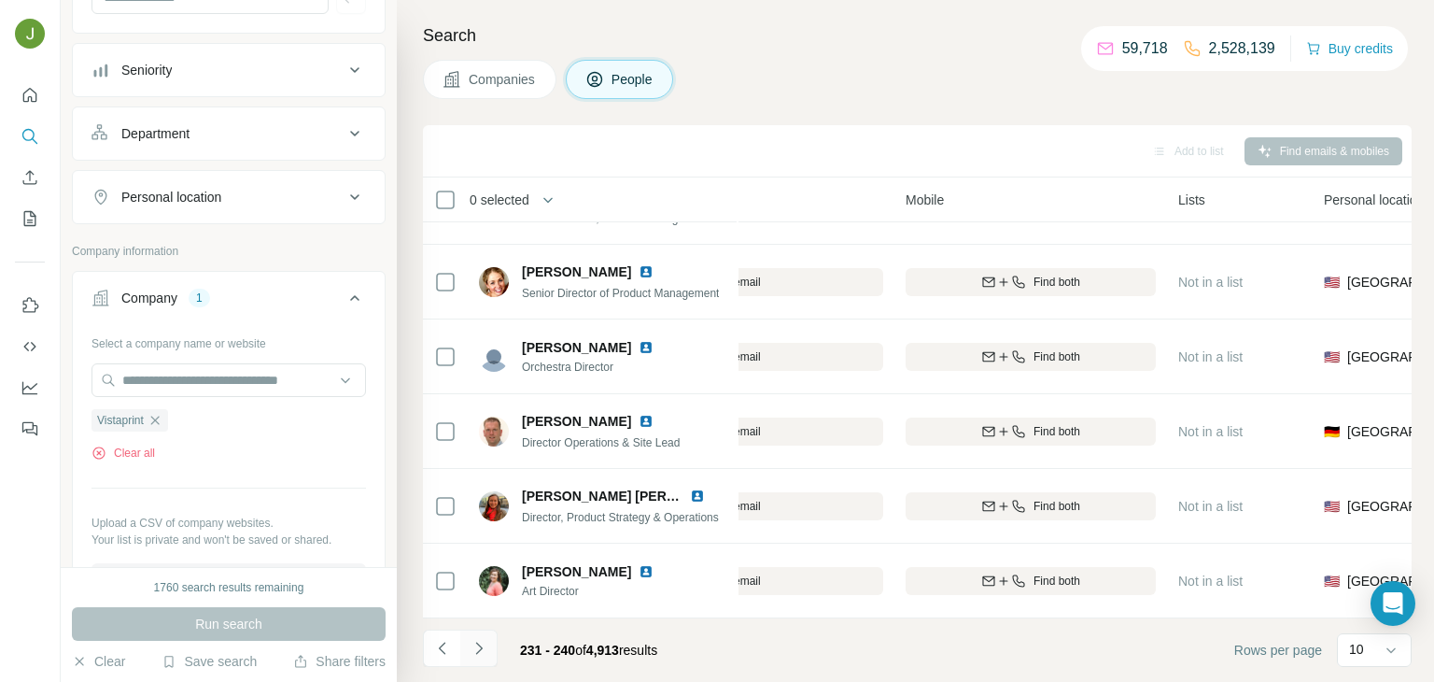
click at [472, 641] on icon "Navigate to next page" at bounding box center [479, 648] width 19 height 19
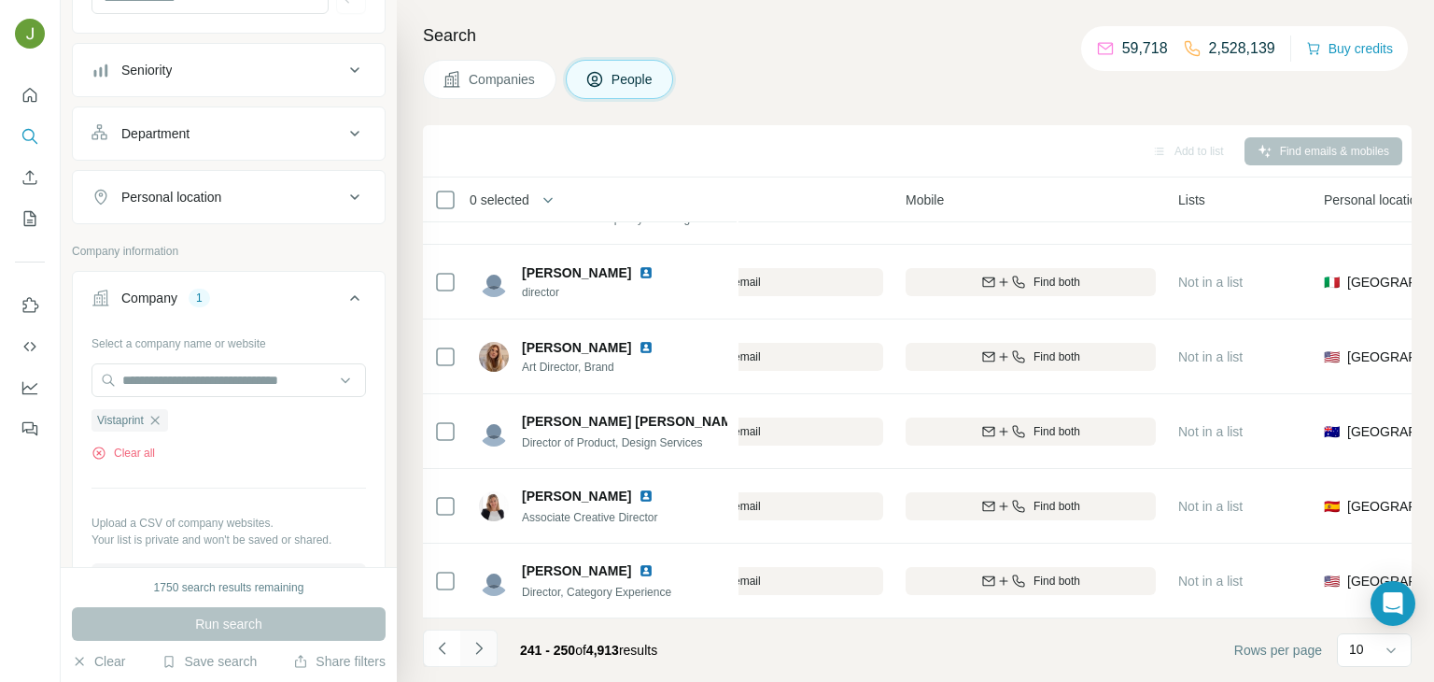
click at [482, 639] on icon "Navigate to next page" at bounding box center [479, 648] width 19 height 19
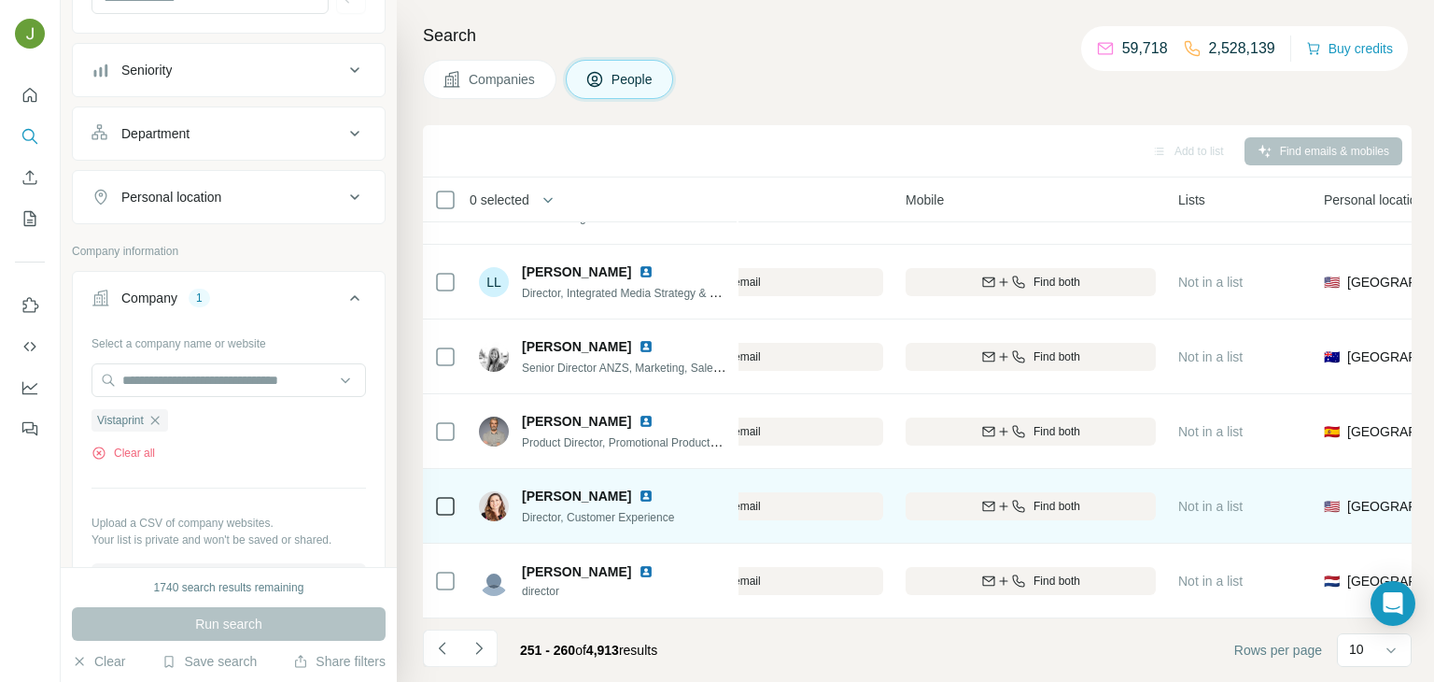
scroll to position [0, 393]
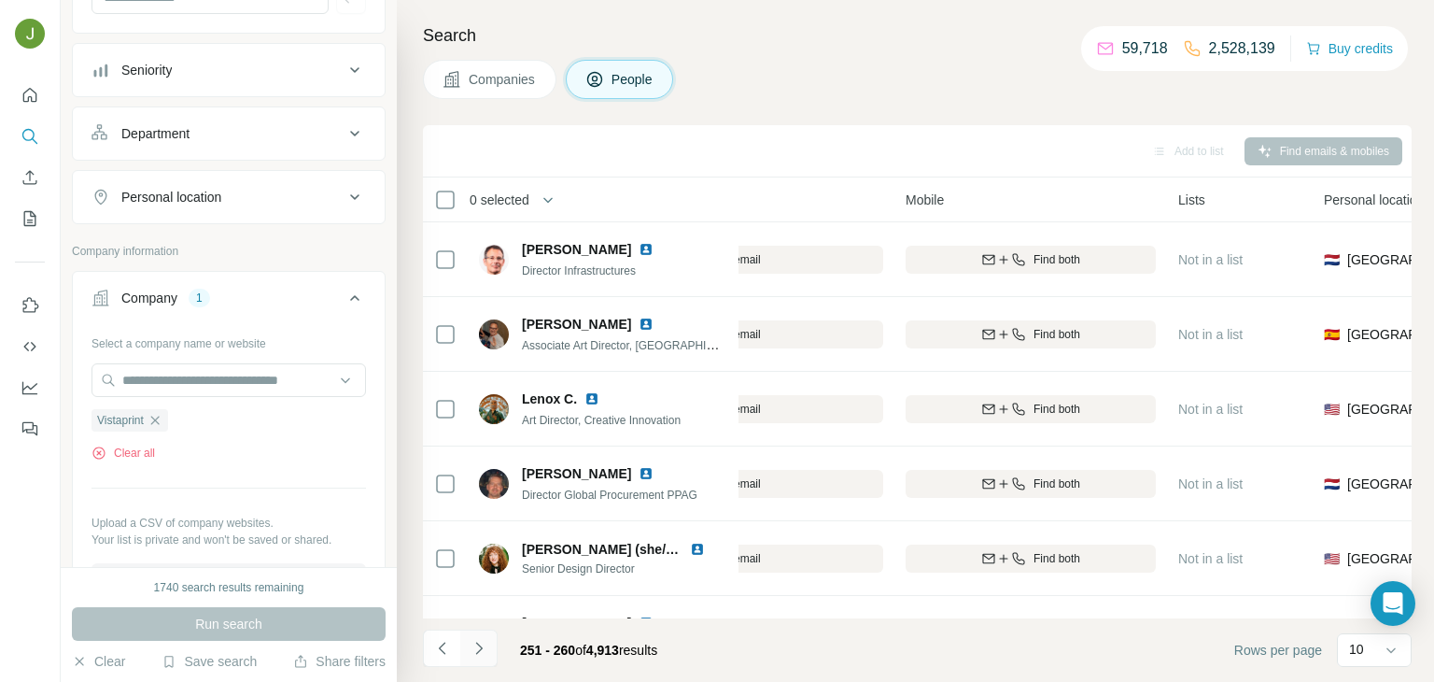
click at [476, 639] on icon "Navigate to next page" at bounding box center [479, 648] width 19 height 19
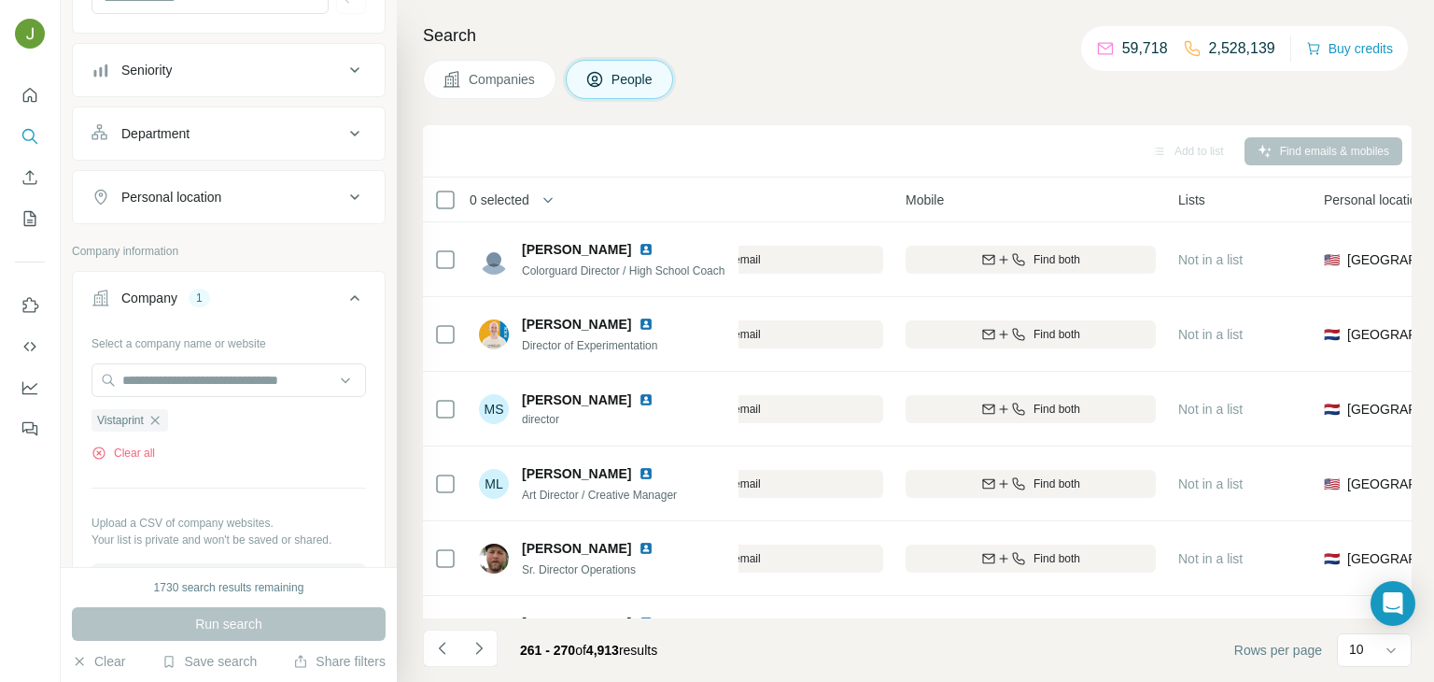
scroll to position [351, 393]
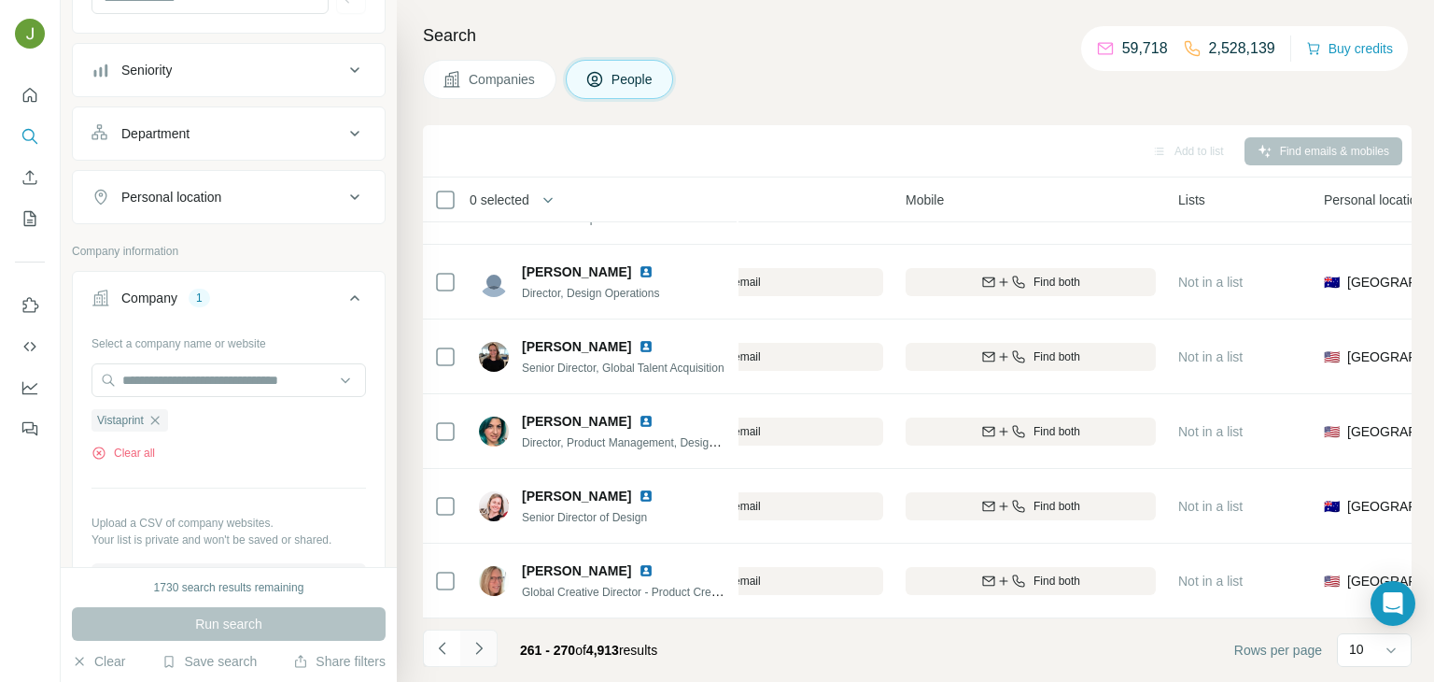
click at [484, 648] on icon "Navigate to next page" at bounding box center [479, 648] width 19 height 19
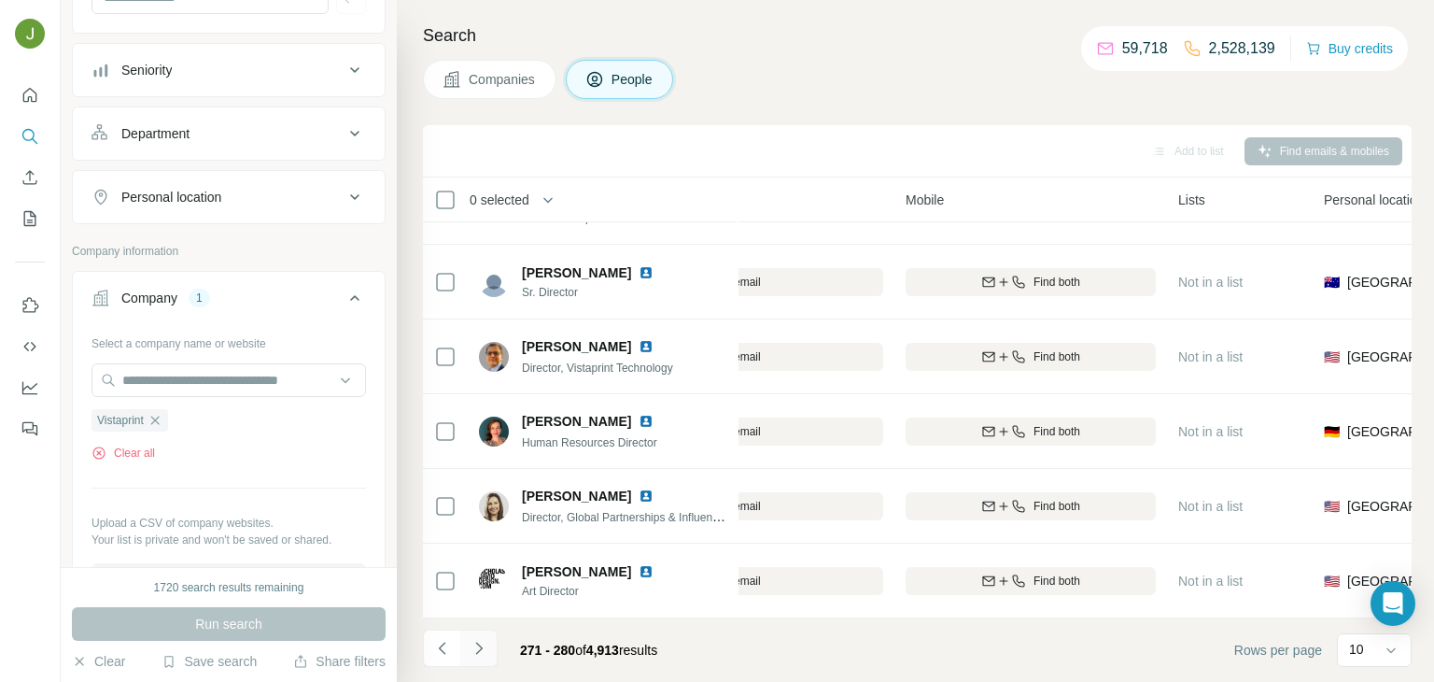
click at [468, 663] on button "Navigate to next page" at bounding box center [478, 647] width 37 height 37
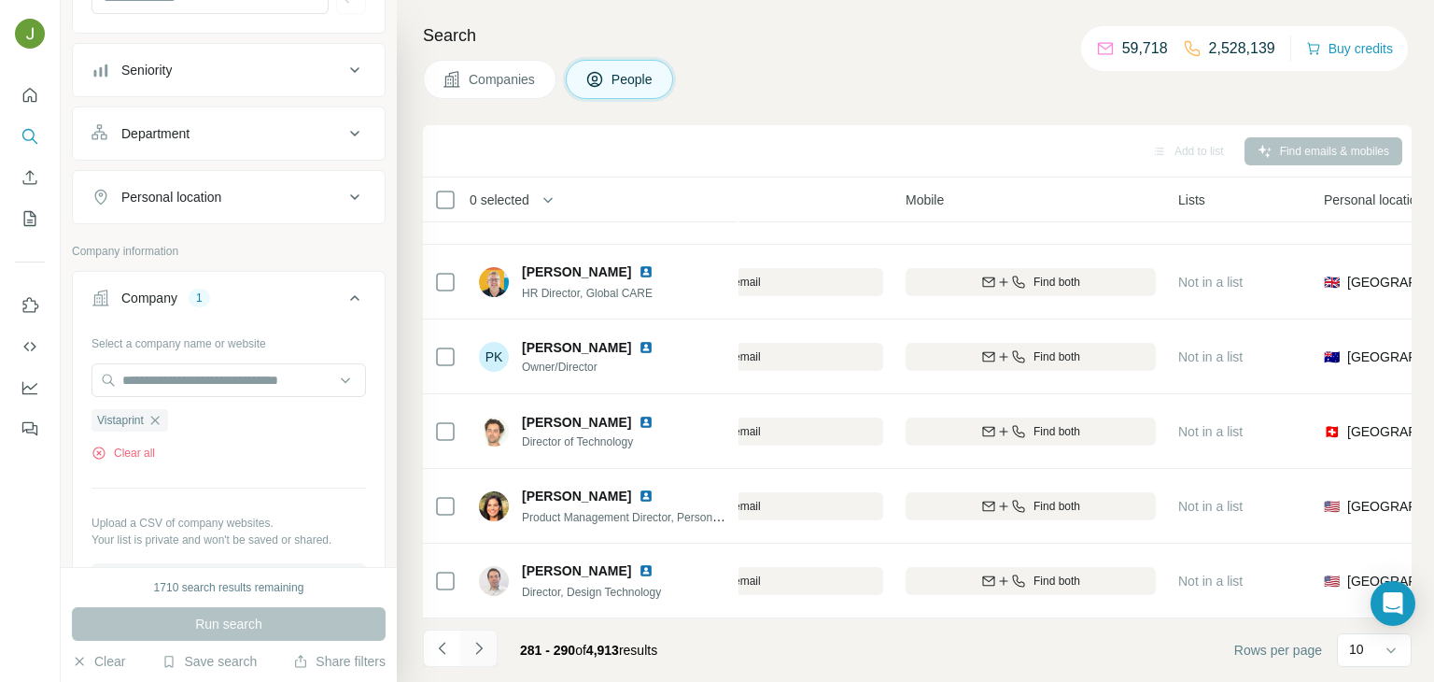
click at [481, 649] on icon "Navigate to next page" at bounding box center [479, 648] width 19 height 19
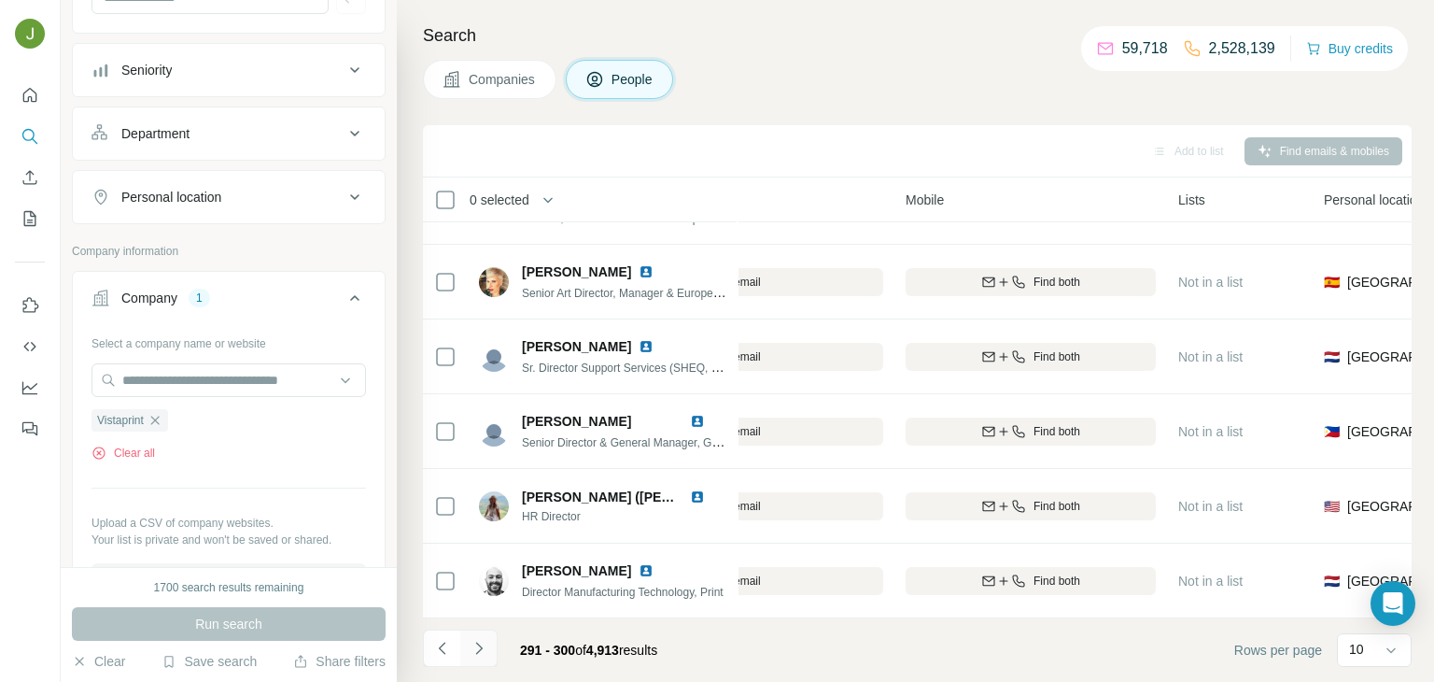
click at [484, 663] on button "Navigate to next page" at bounding box center [478, 647] width 37 height 37
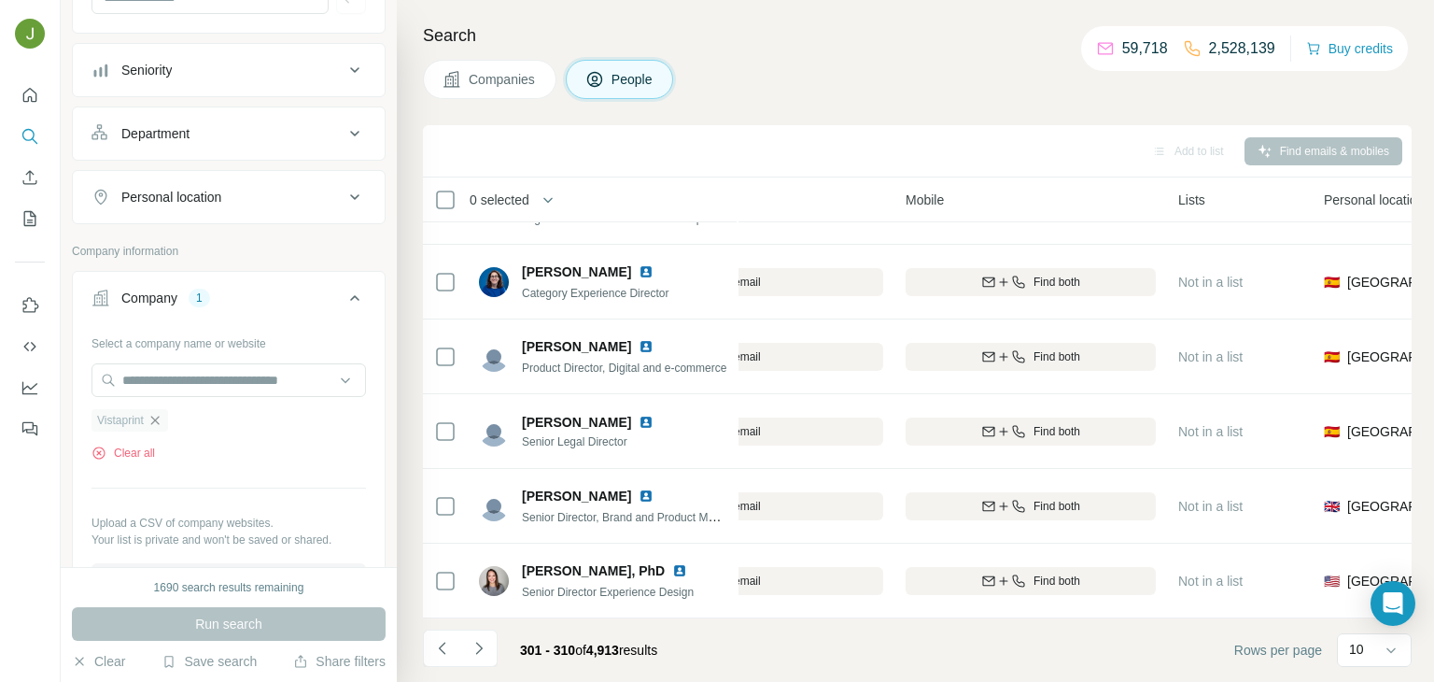
click at [160, 418] on icon "button" at bounding box center [155, 420] width 15 height 15
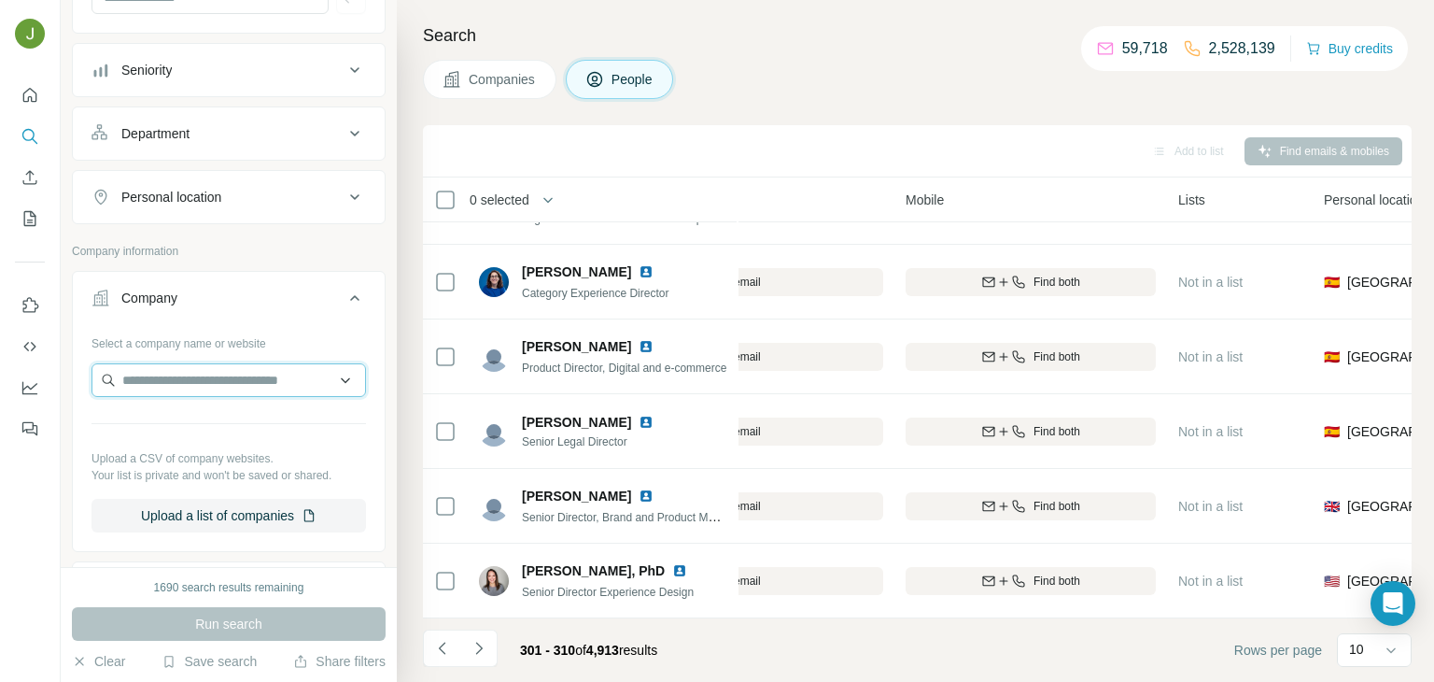
click at [149, 383] on input "text" at bounding box center [229, 380] width 275 height 34
paste input "**********"
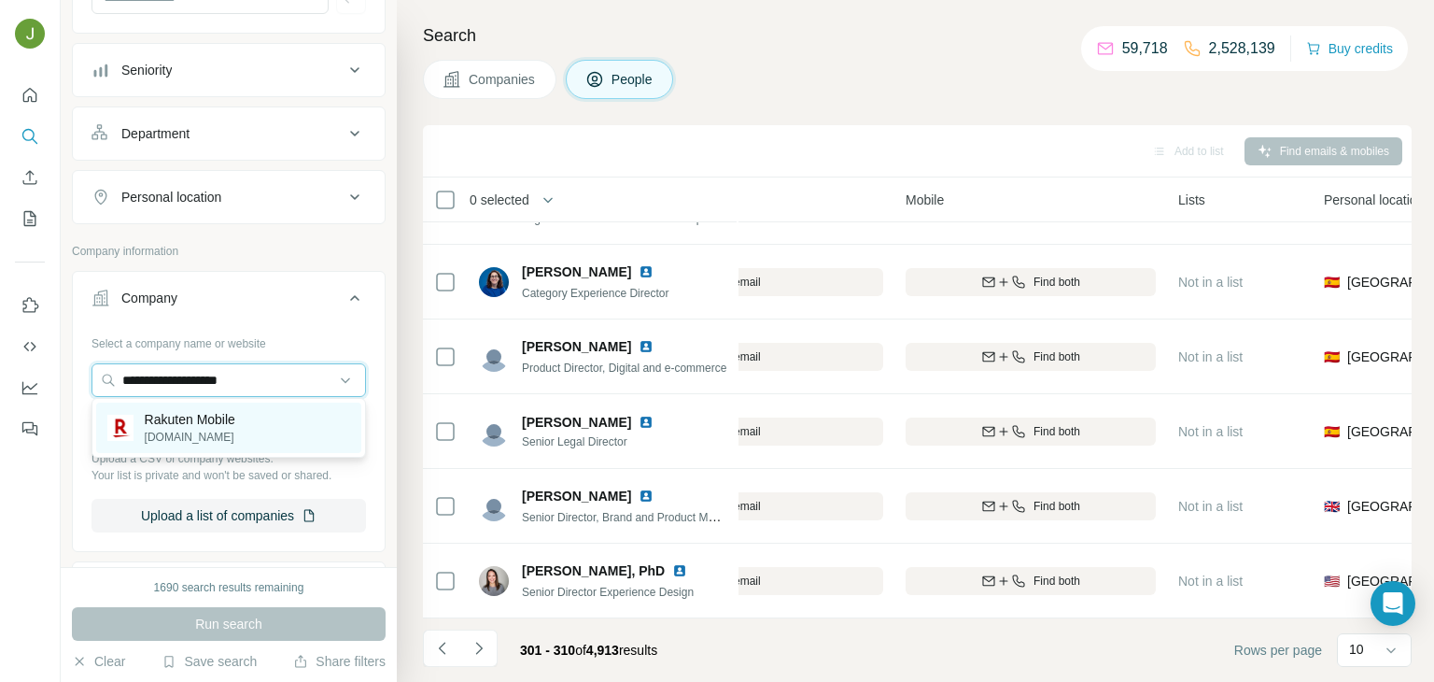
type input "**********"
click at [177, 427] on p "Rakuten Mobile" at bounding box center [190, 419] width 91 height 19
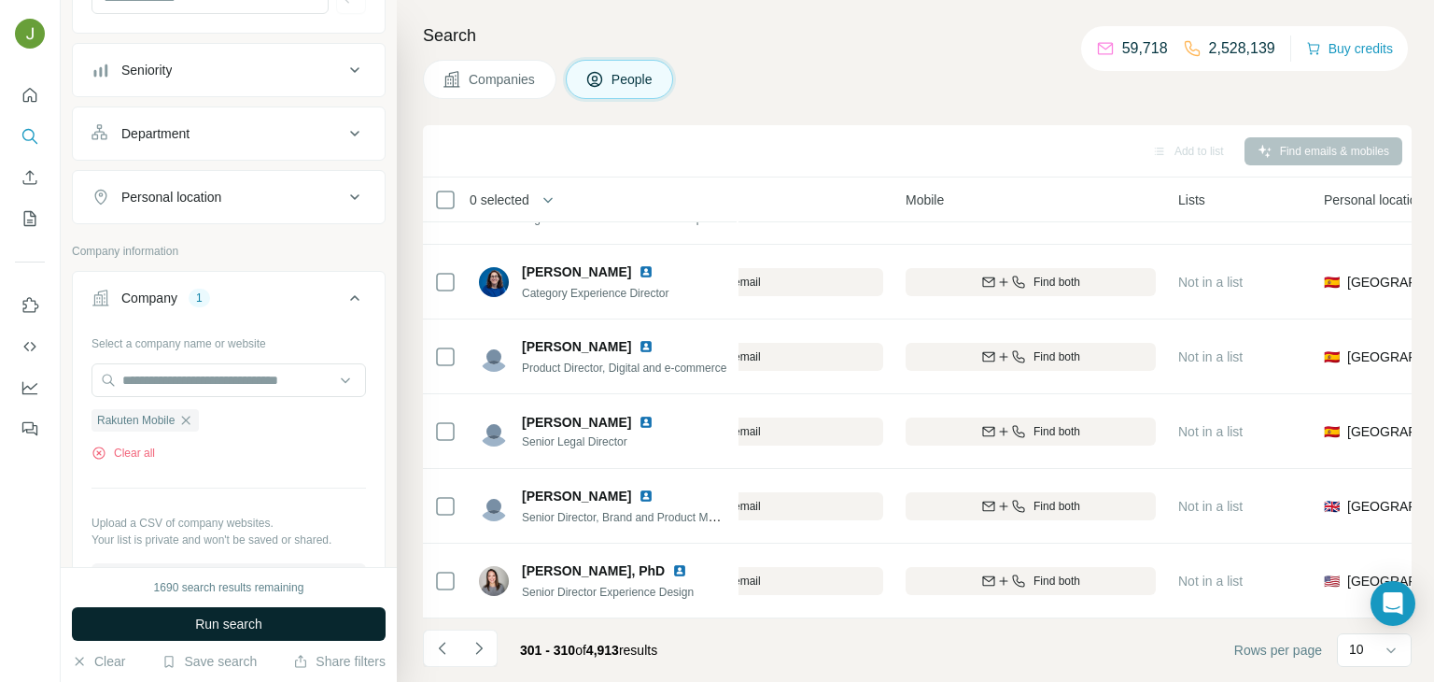
click at [275, 616] on button "Run search" at bounding box center [229, 624] width 314 height 34
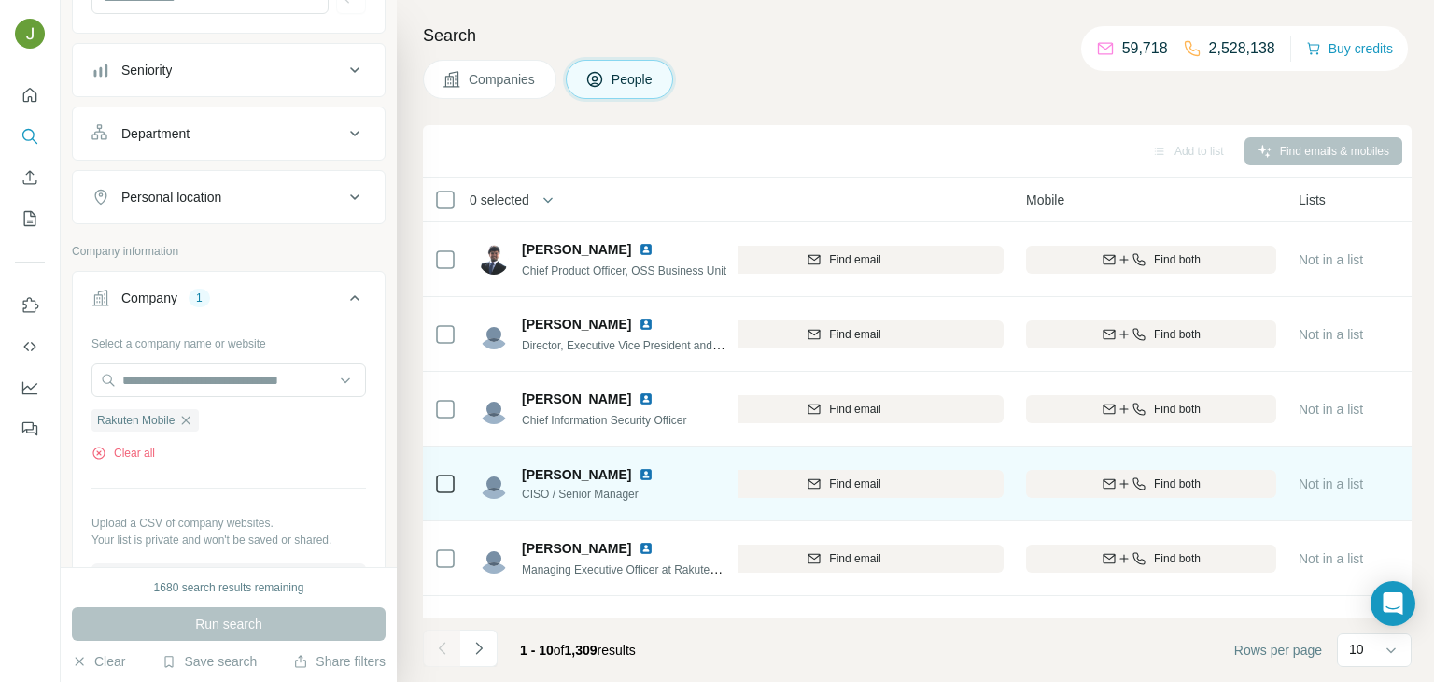
scroll to position [0, 320]
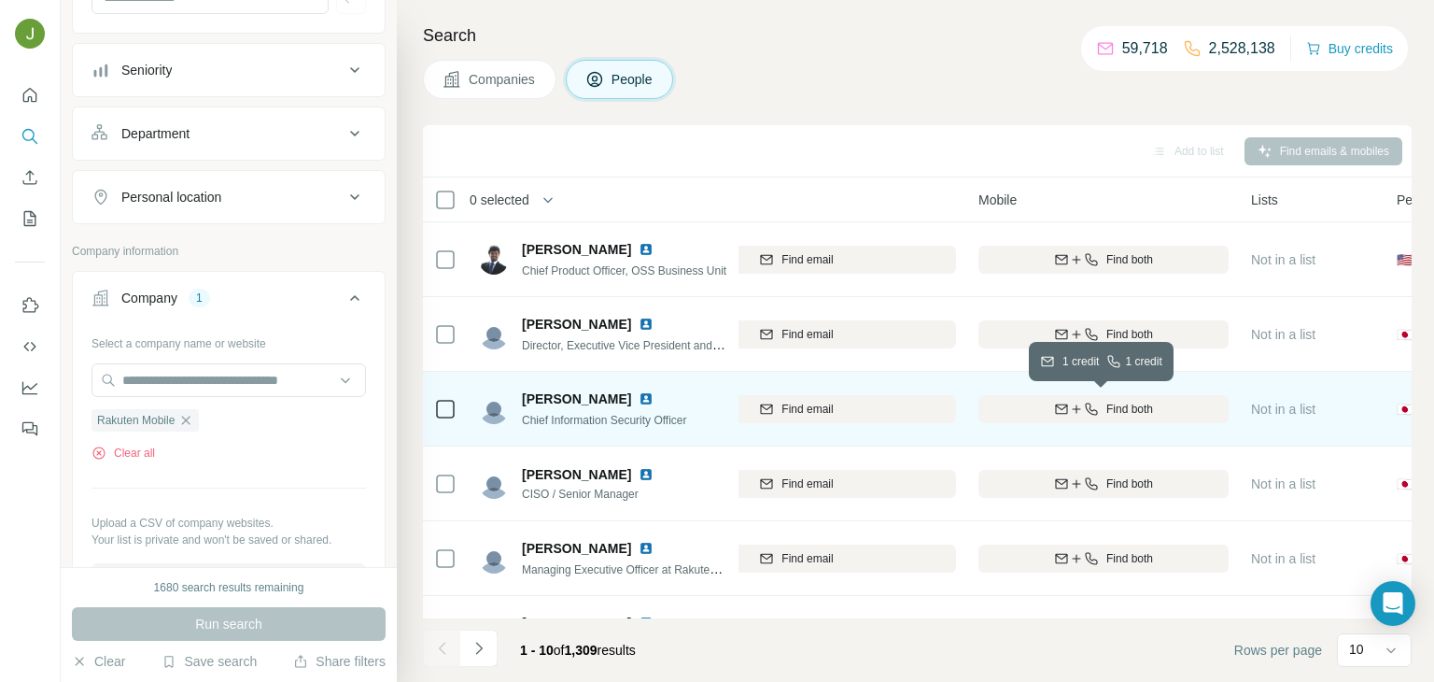
click at [1138, 405] on span "Find both" at bounding box center [1129, 409] width 47 height 17
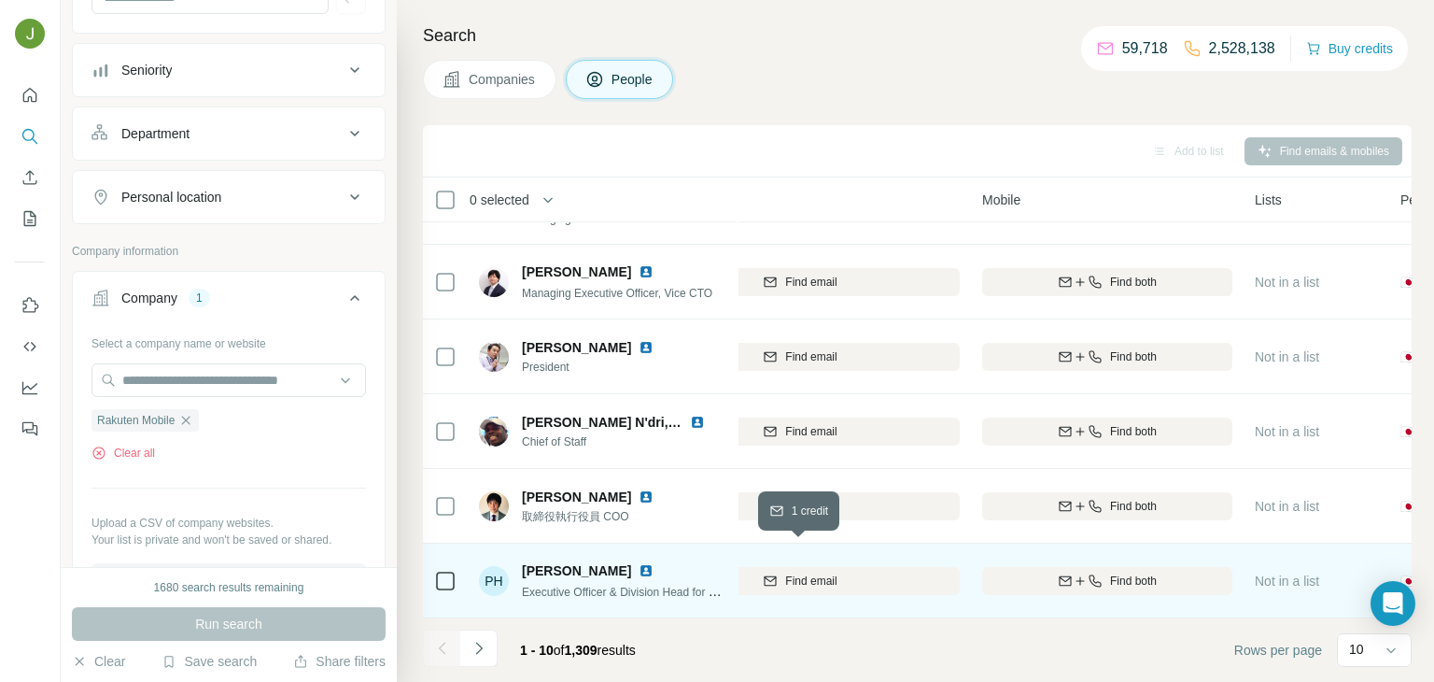
scroll to position [0, 317]
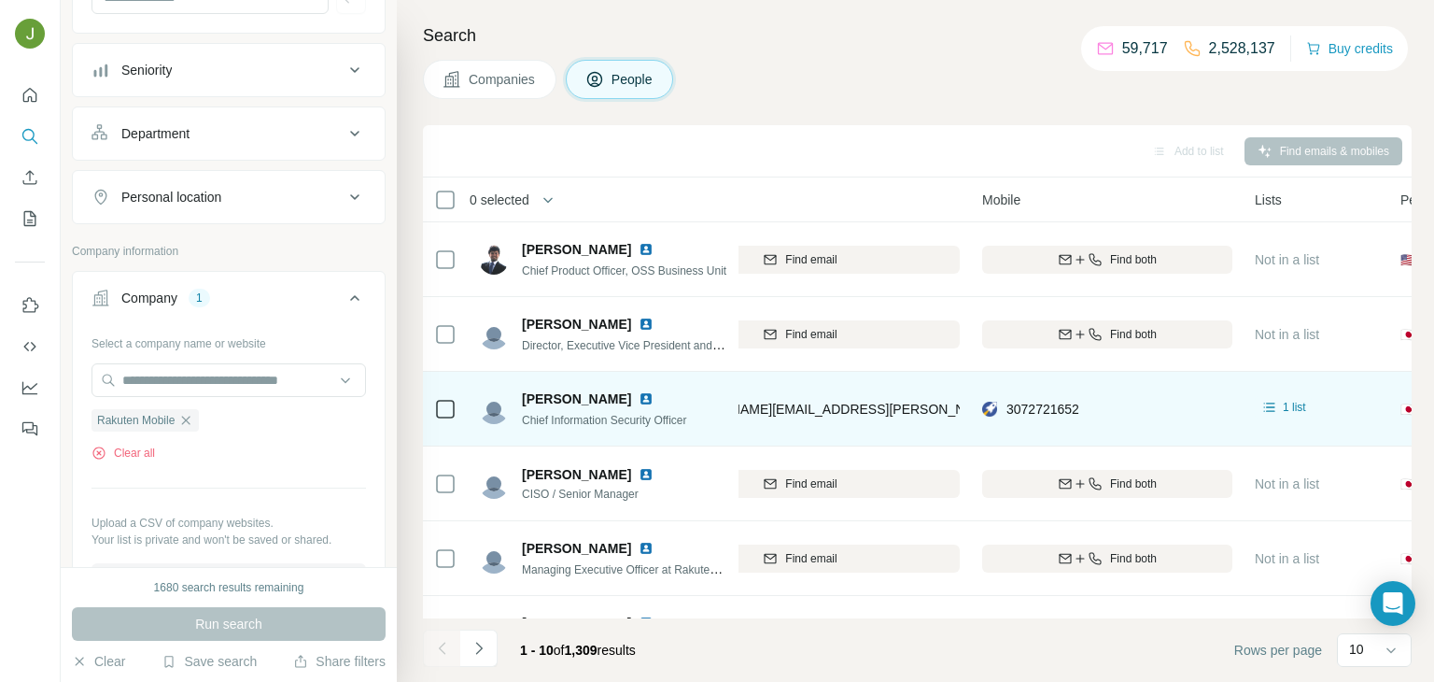
click at [639, 394] on img at bounding box center [646, 398] width 15 height 15
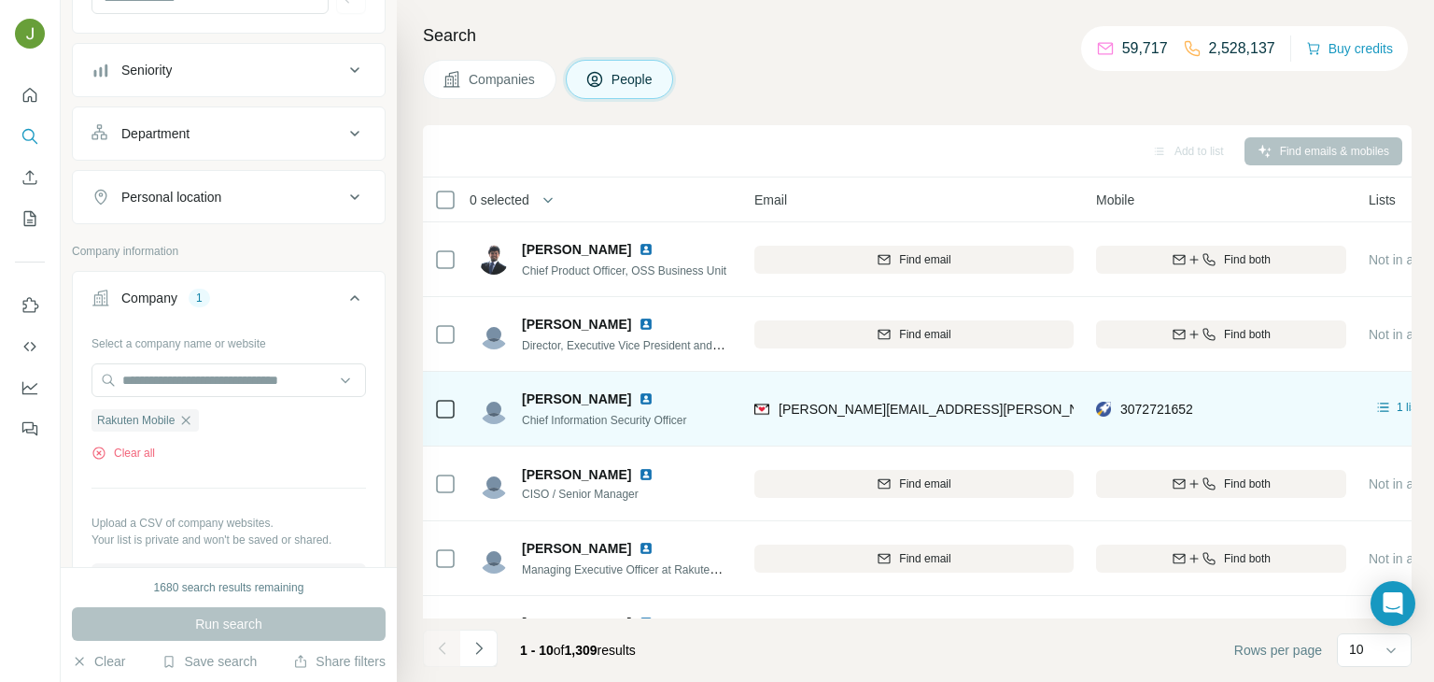
scroll to position [0, 200]
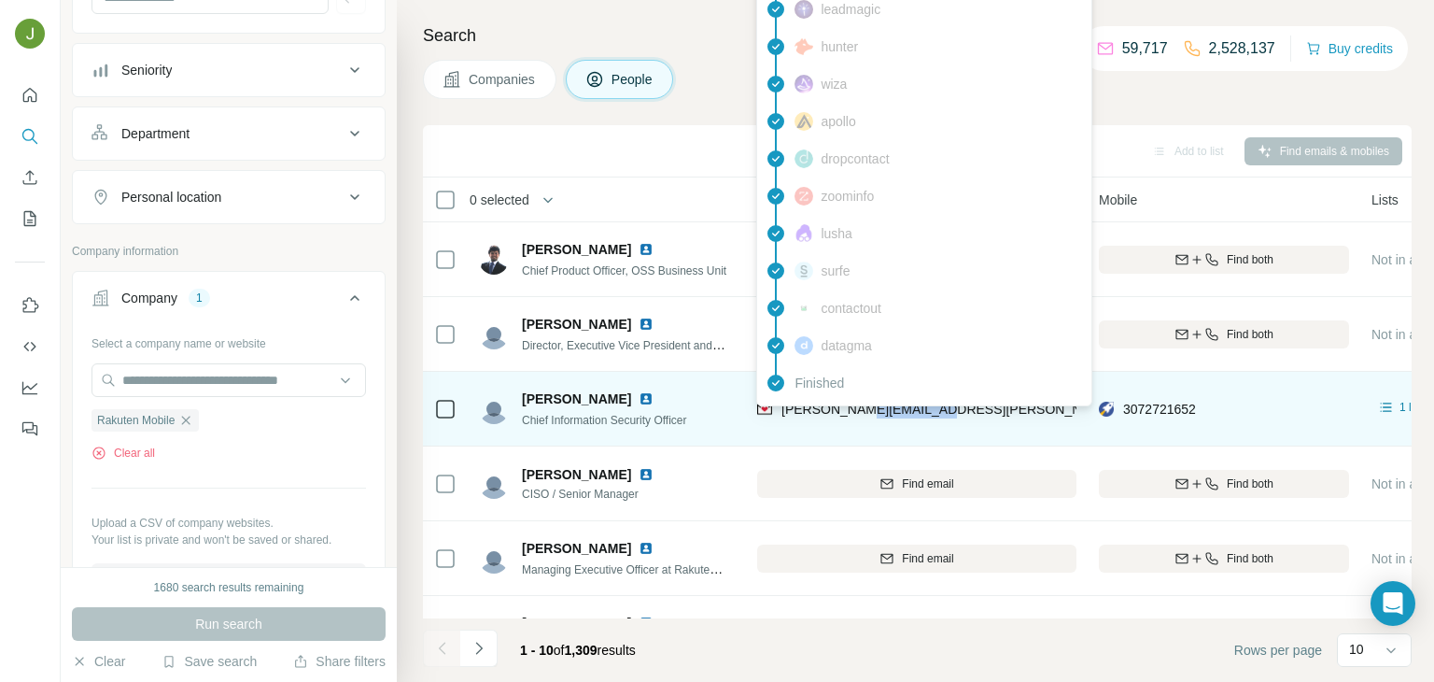
drag, startPoint x: 944, startPoint y: 407, endPoint x: 850, endPoint y: 413, distance: 94.5
click at [850, 413] on div "[PERSON_NAME][EMAIL_ADDRESS][PERSON_NAME][DOMAIN_NAME]" at bounding box center [916, 408] width 319 height 51
copy span "[DOMAIN_NAME]"
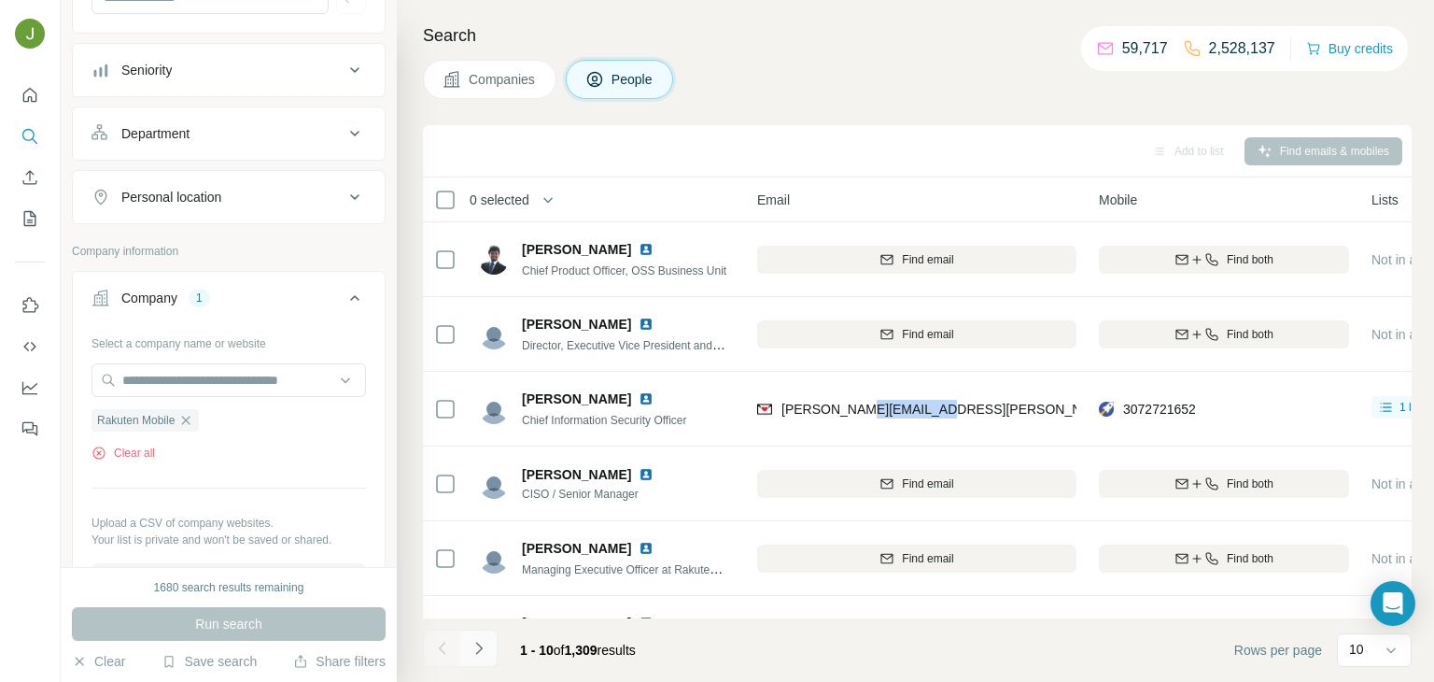
click at [481, 643] on icon "Navigate to next page" at bounding box center [479, 648] width 19 height 19
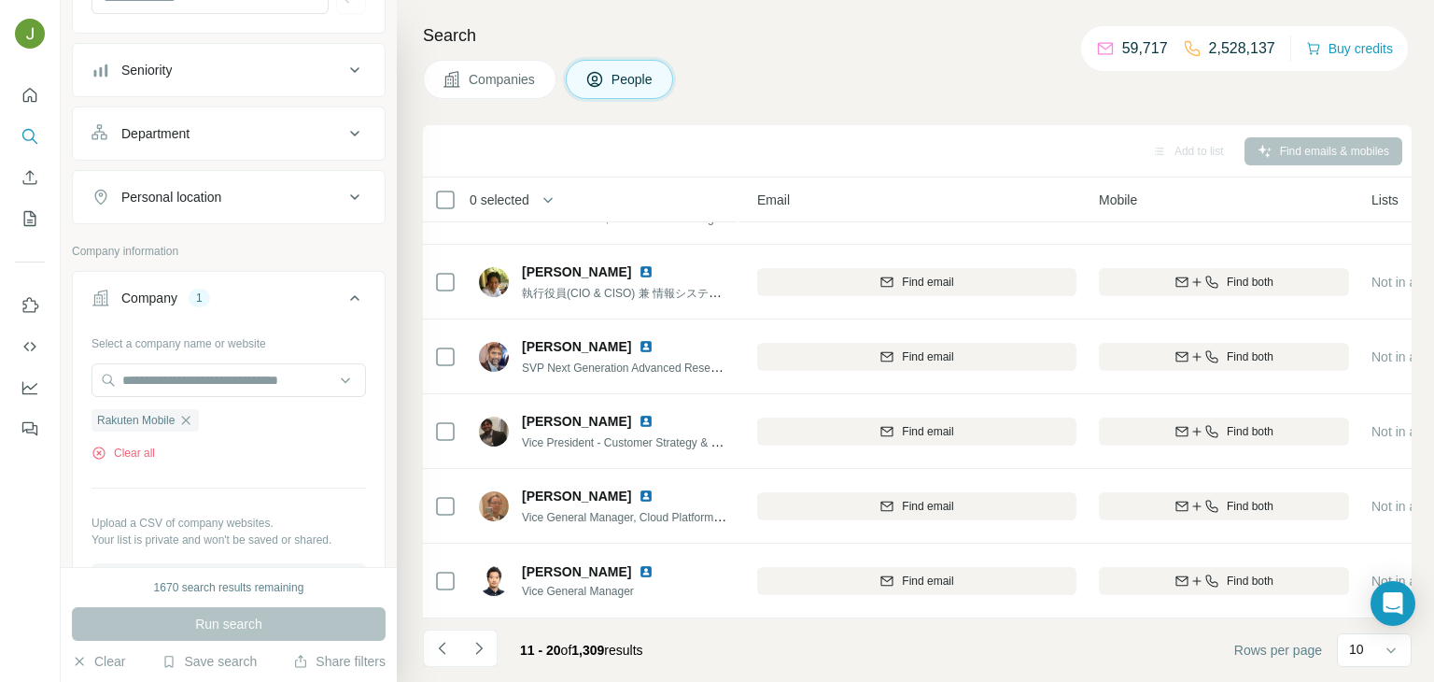
scroll to position [351, 256]
